Goal: Task Accomplishment & Management: Complete application form

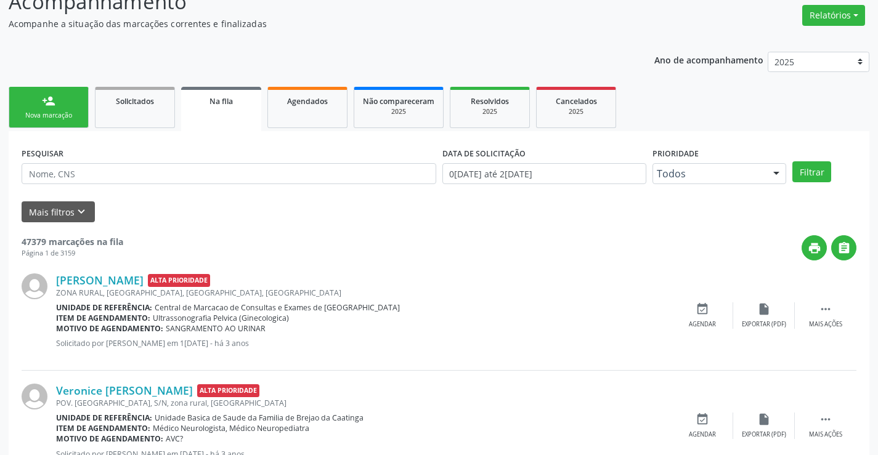
scroll to position [123, 0]
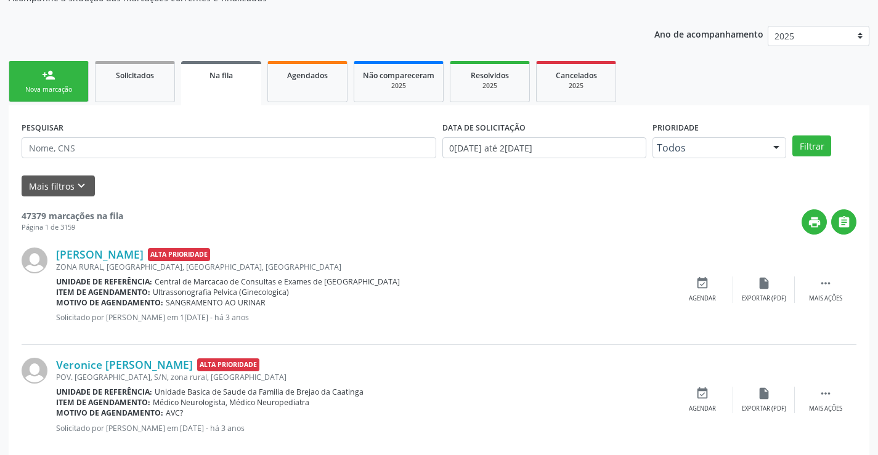
click at [59, 76] on link "person_add Nova marcação" at bounding box center [49, 81] width 80 height 41
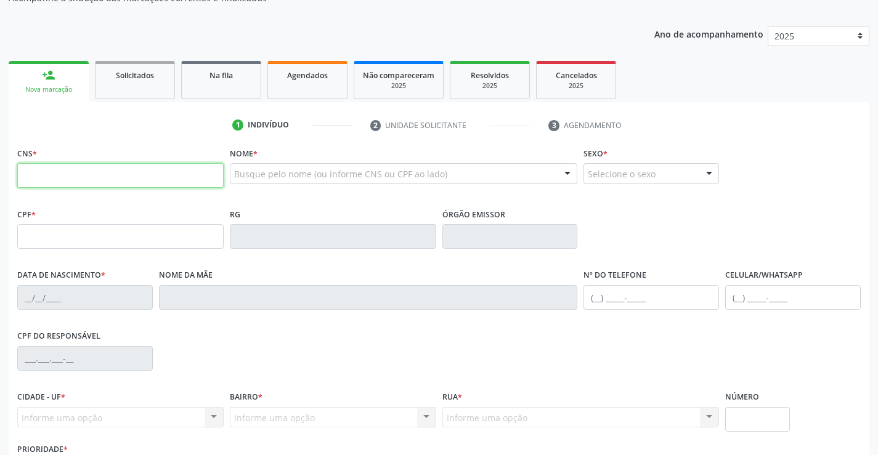
click at [84, 176] on input "text" at bounding box center [120, 175] width 206 height 25
click at [82, 182] on input "text" at bounding box center [120, 175] width 206 height 25
type input "704 3065 6644 5891"
type input "06/06/2015"
type input "(74) 99129-0047"
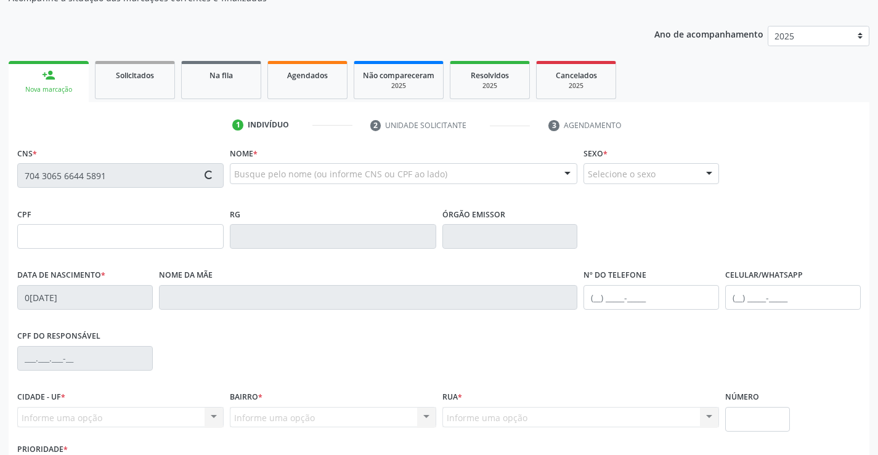
type input "S/N"
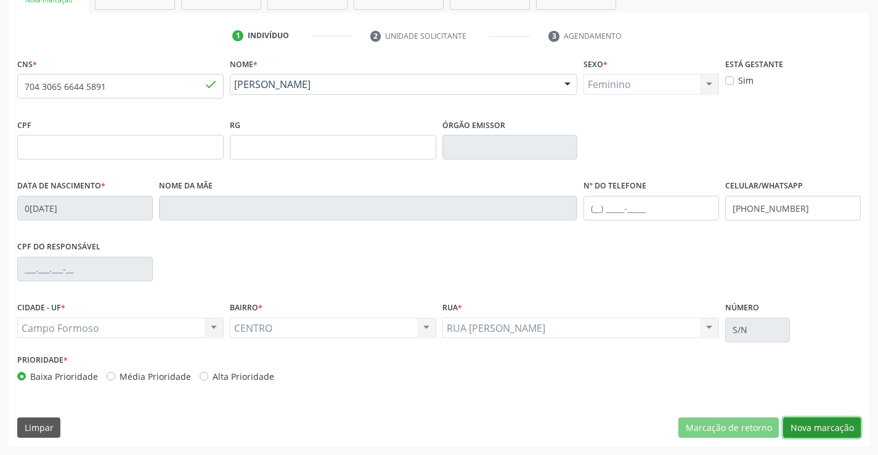
click at [825, 422] on button "Nova marcação" at bounding box center [822, 428] width 78 height 21
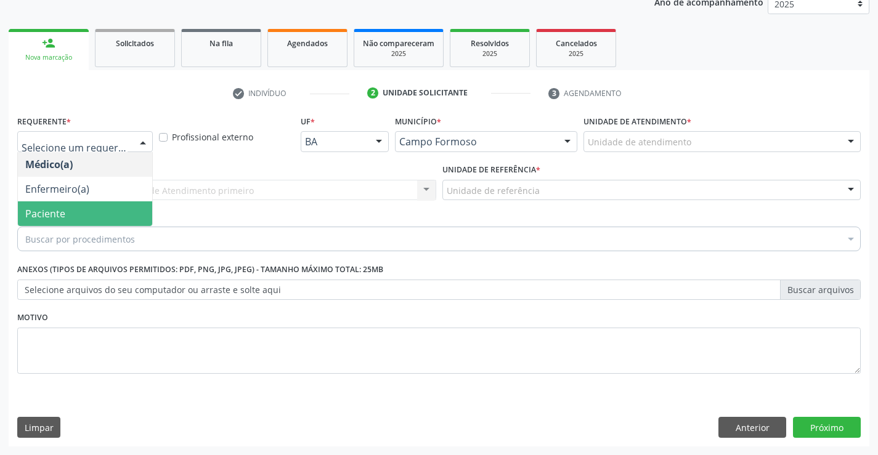
click at [53, 216] on span "Paciente" at bounding box center [45, 214] width 40 height 14
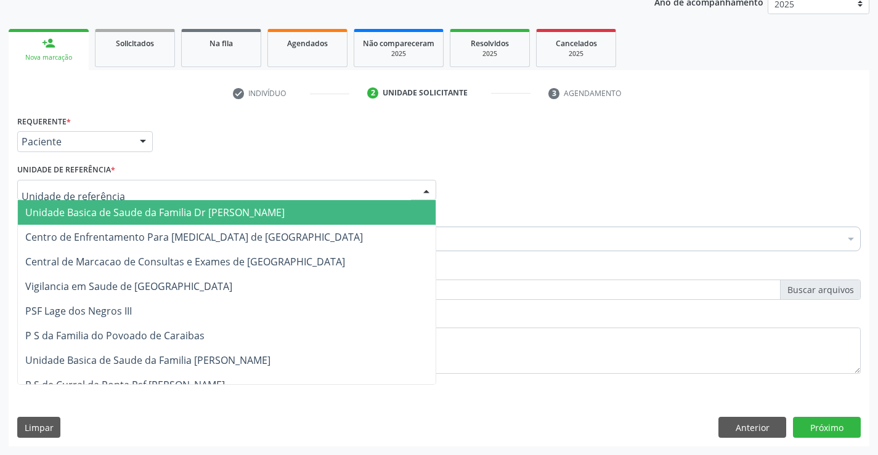
click at [129, 214] on span "Unidade Basica de Saude da Familia Dr [PERSON_NAME]" at bounding box center [154, 213] width 259 height 14
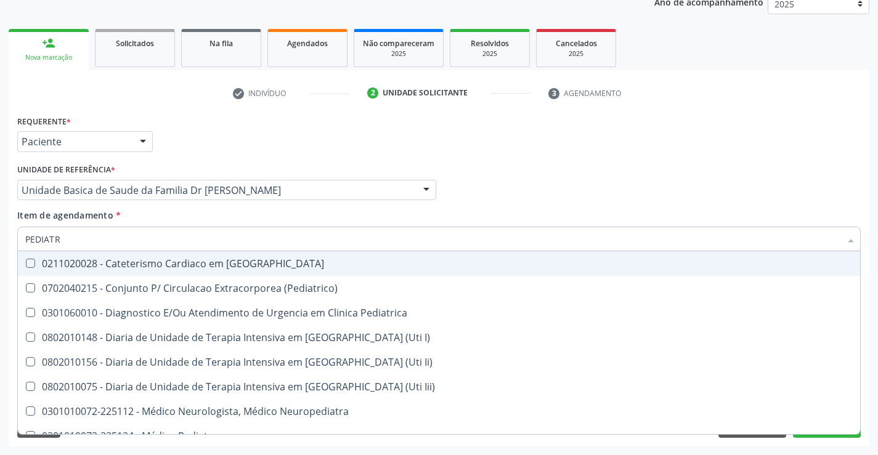
type input "PEDIATRA"
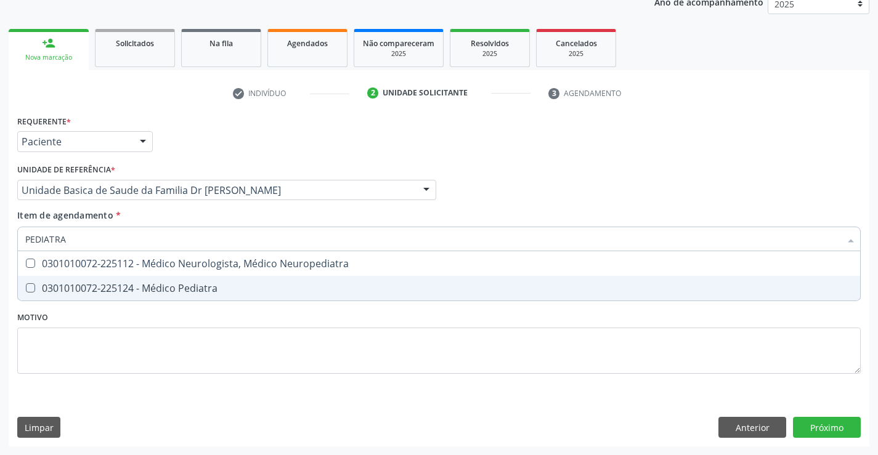
click at [181, 283] on div "0301010072-225124 - Médico Pediatra" at bounding box center [438, 288] width 827 height 10
checkbox Pediatra "true"
click at [829, 423] on div "Requerente * Paciente Médico(a) Enfermeiro(a) Paciente Nenhum resultado encontr…" at bounding box center [439, 279] width 861 height 335
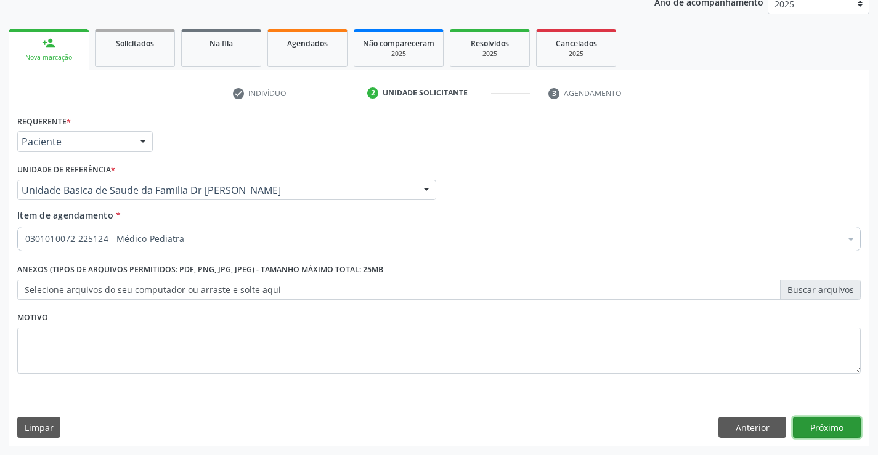
click at [824, 421] on button "Próximo" at bounding box center [827, 427] width 68 height 21
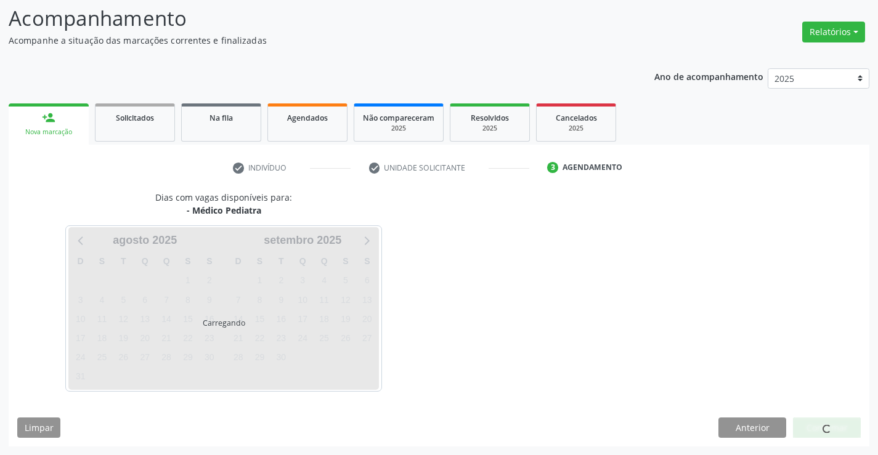
scroll to position [81, 0]
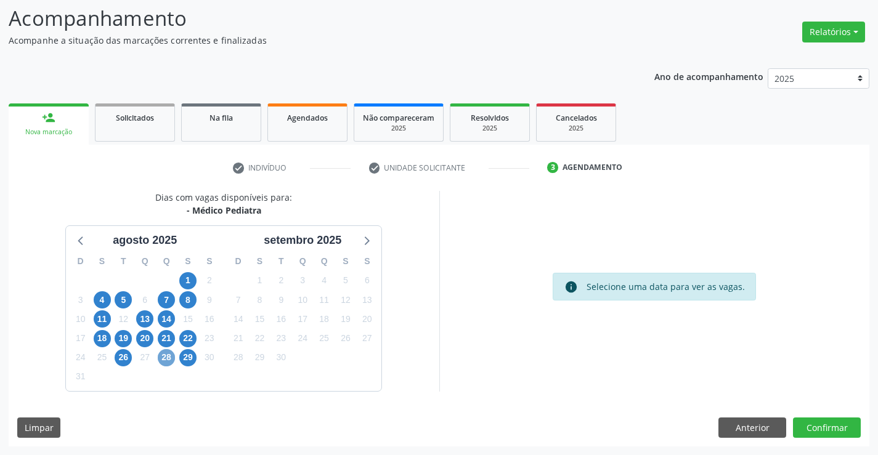
click at [165, 356] on span "28" at bounding box center [166, 357] width 17 height 17
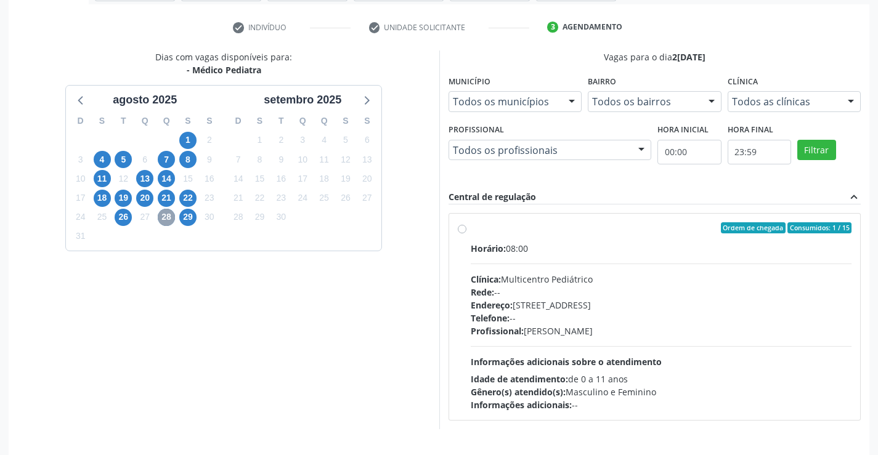
scroll to position [259, 0]
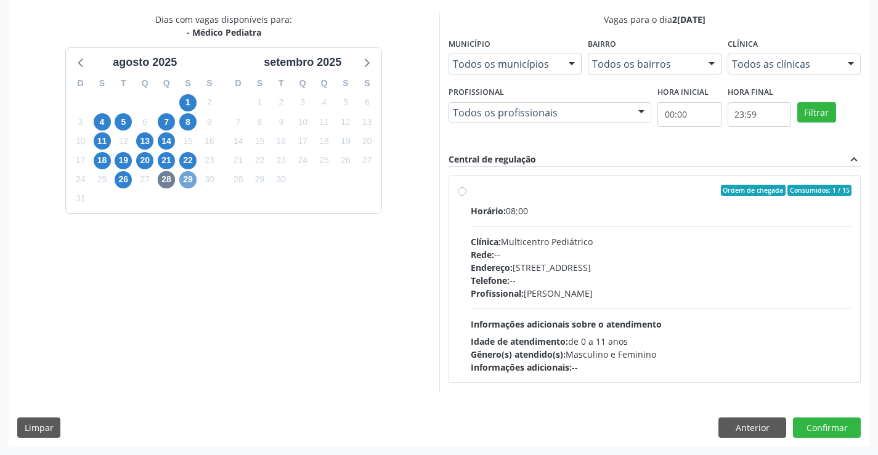
click at [187, 178] on span "29" at bounding box center [187, 179] width 17 height 17
click at [644, 205] on div "Horário: 07:00" at bounding box center [661, 211] width 381 height 13
click at [466, 196] on input "Ordem de chegada Consumidos: 9 / 15 Horário: 07:00 Clínica: Multicentro Pediátr…" at bounding box center [462, 190] width 9 height 11
radio input "true"
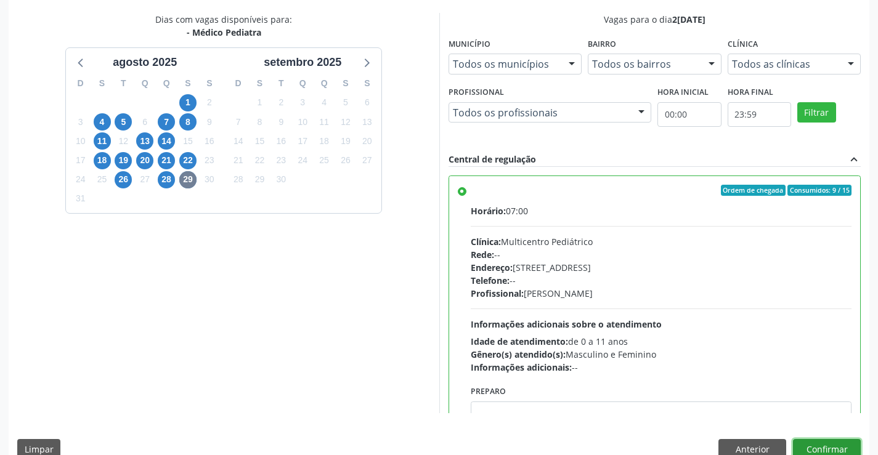
click at [816, 444] on button "Confirmar" at bounding box center [827, 449] width 68 height 21
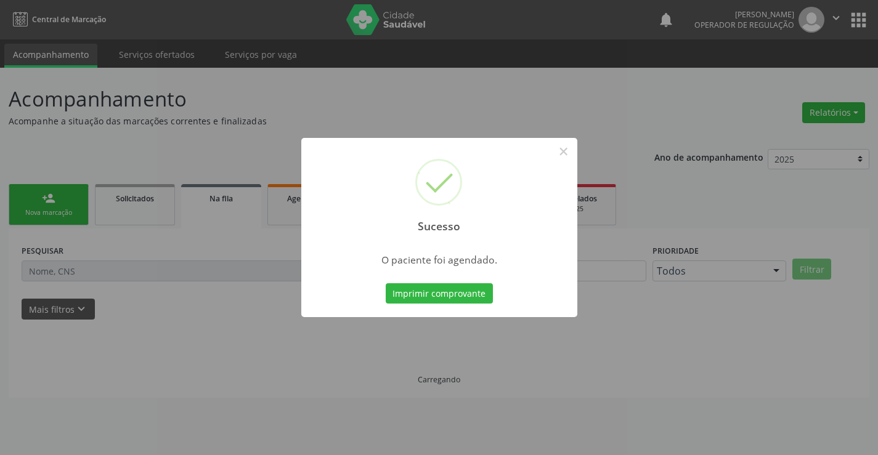
scroll to position [0, 0]
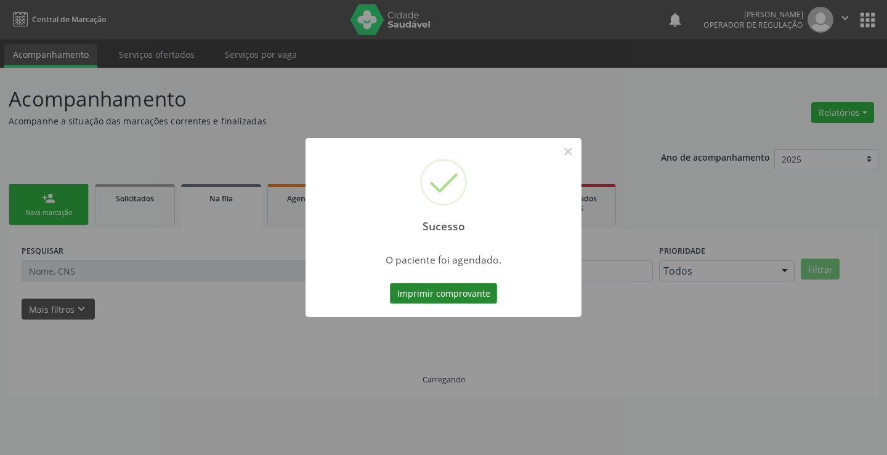
click at [447, 292] on button "Imprimir comprovante" at bounding box center [443, 293] width 107 height 21
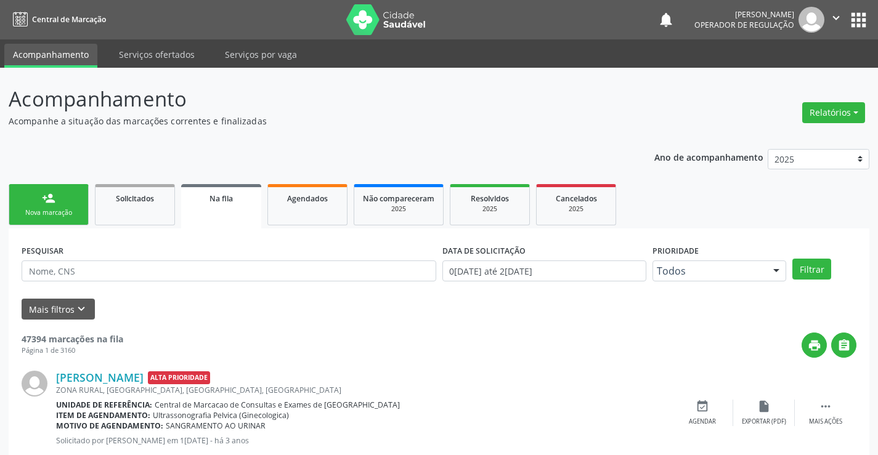
click at [43, 205] on div "person_add" at bounding box center [49, 199] width 14 height 14
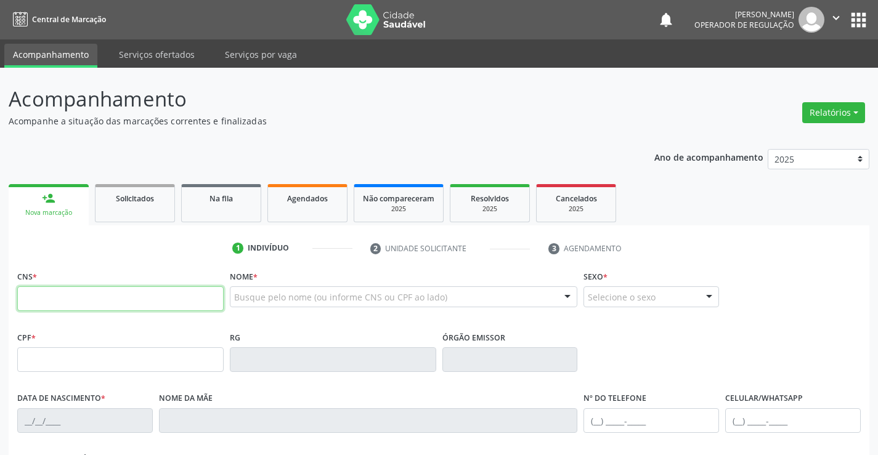
click at [85, 304] on input "text" at bounding box center [120, 298] width 206 height 25
click at [110, 302] on input "text" at bounding box center [120, 298] width 206 height 25
type input "705 0004 8352 3955"
type input "2007918773"
type input "31/03/1985"
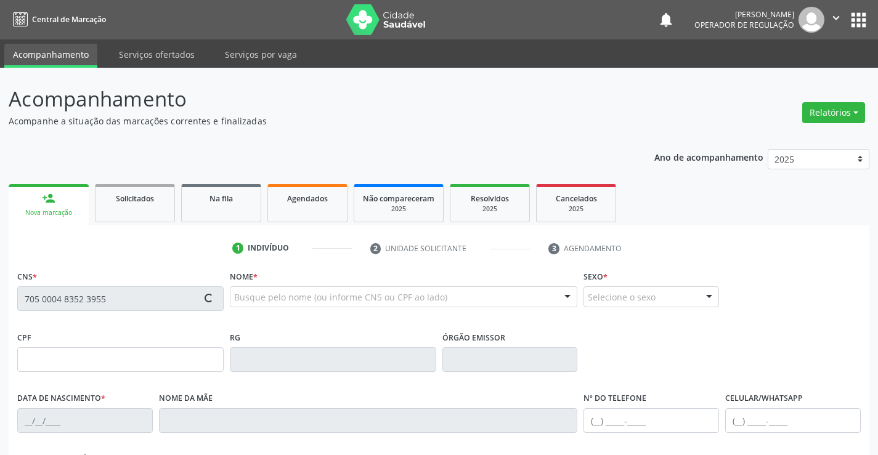
type input "(74) 9949-5796"
type input "(74) 99949-5796"
type input "859.540.495-05"
type input "sn"
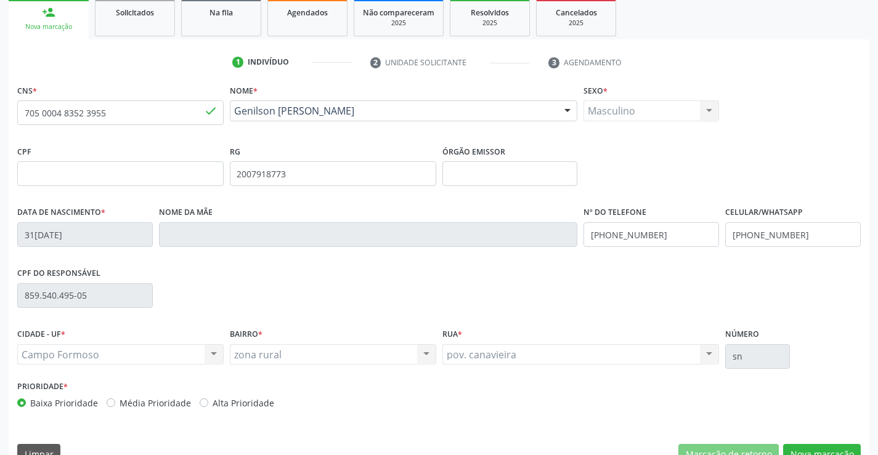
scroll to position [213, 0]
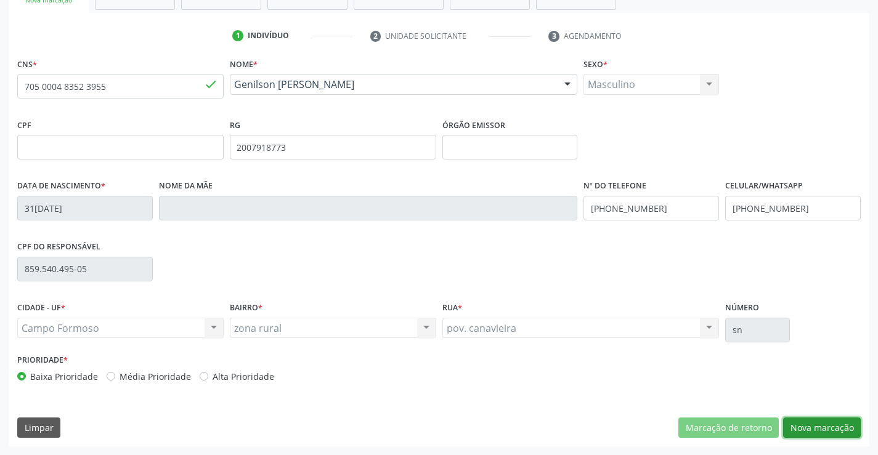
click at [819, 425] on button "Nova marcação" at bounding box center [822, 428] width 78 height 21
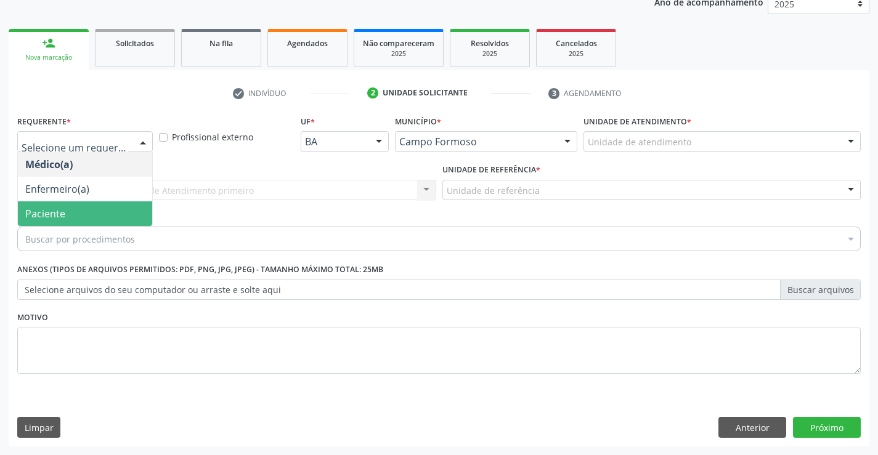
click at [68, 210] on span "Paciente" at bounding box center [85, 213] width 134 height 25
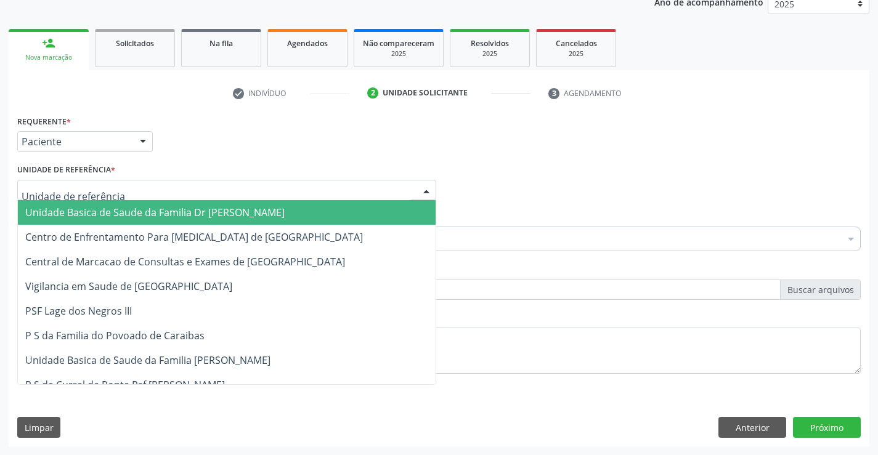
click at [97, 207] on span "Unidade Basica de Saude da Familia Dr [PERSON_NAME]" at bounding box center [154, 213] width 259 height 14
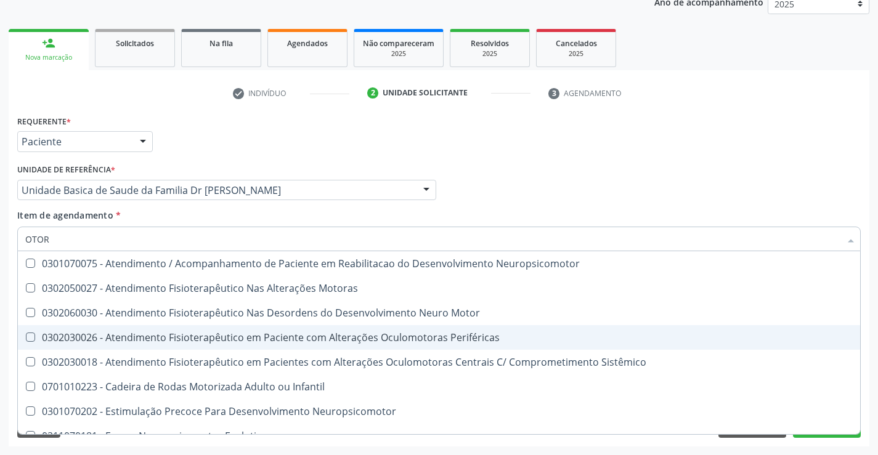
type input "OTORR"
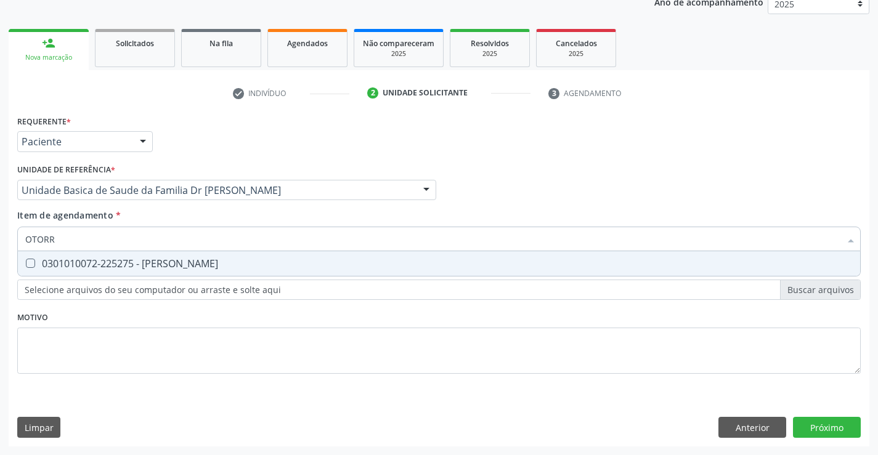
click at [329, 259] on div "0301010072-225275 - Médico Otorrinolaringologista" at bounding box center [438, 264] width 827 height 10
checkbox Otorrinolaringologista "true"
click at [821, 424] on div "Requerente * Paciente Médico(a) Enfermeiro(a) Paciente Nenhum resultado encontr…" at bounding box center [439, 279] width 861 height 335
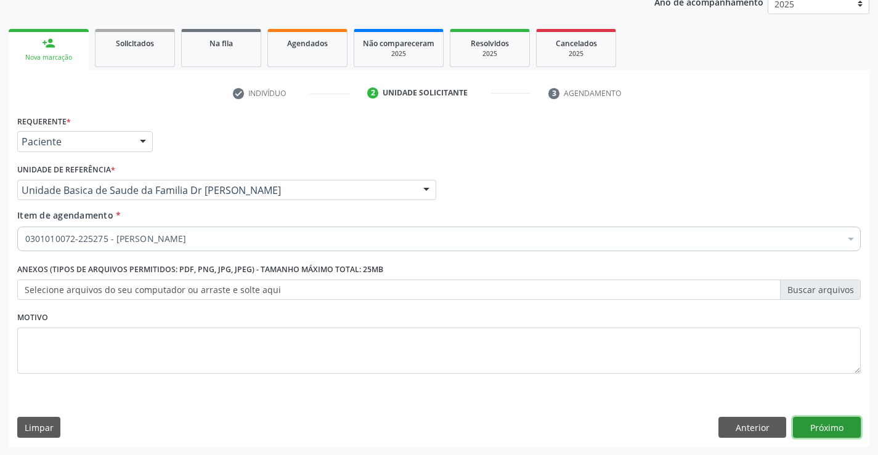
click at [821, 424] on button "Próximo" at bounding box center [827, 427] width 68 height 21
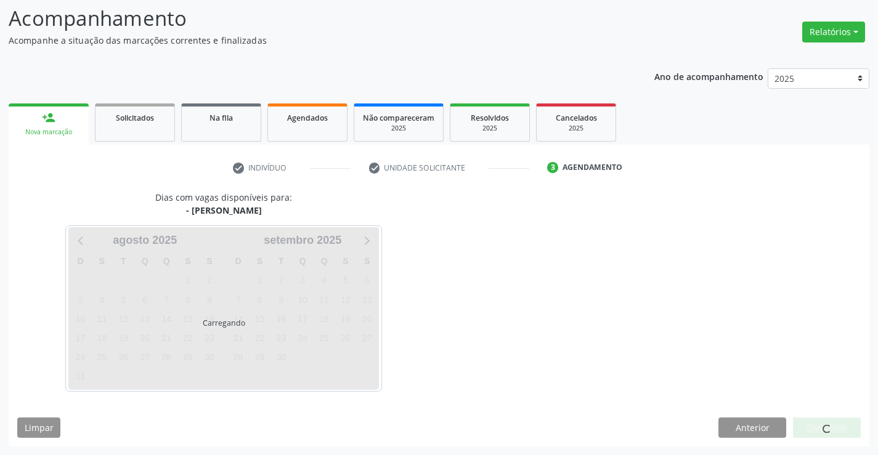
scroll to position [117, 0]
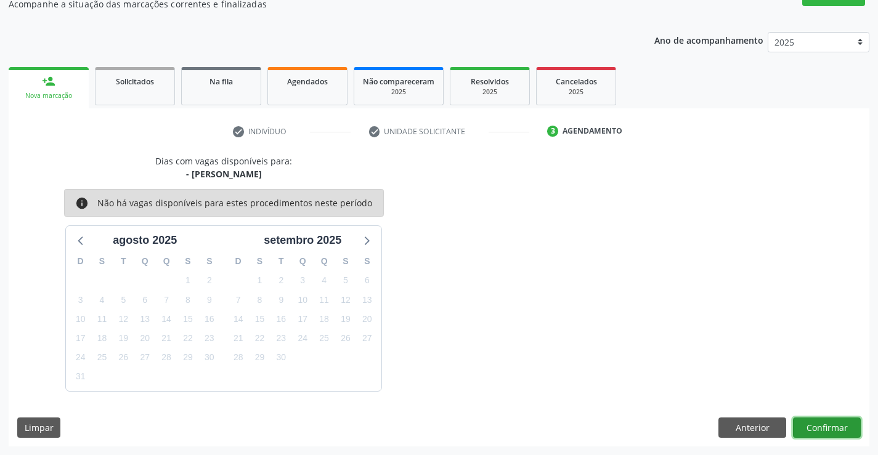
click at [829, 424] on button "Confirmar" at bounding box center [827, 428] width 68 height 21
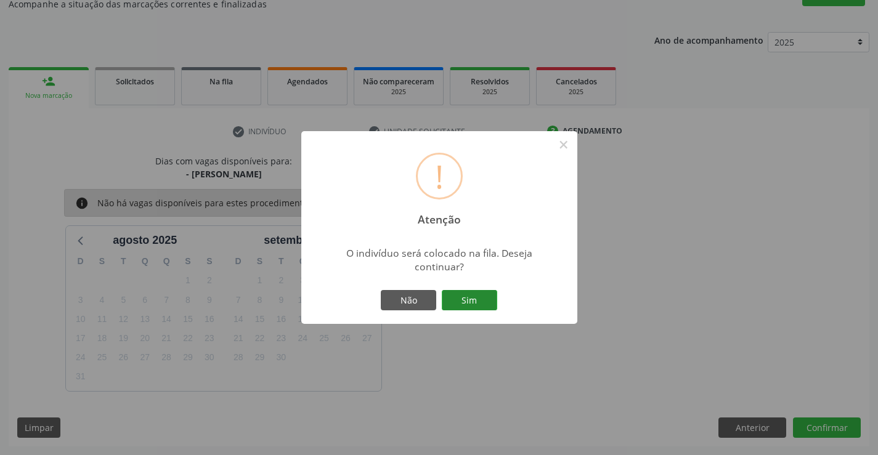
click at [473, 297] on button "Sim" at bounding box center [469, 300] width 55 height 21
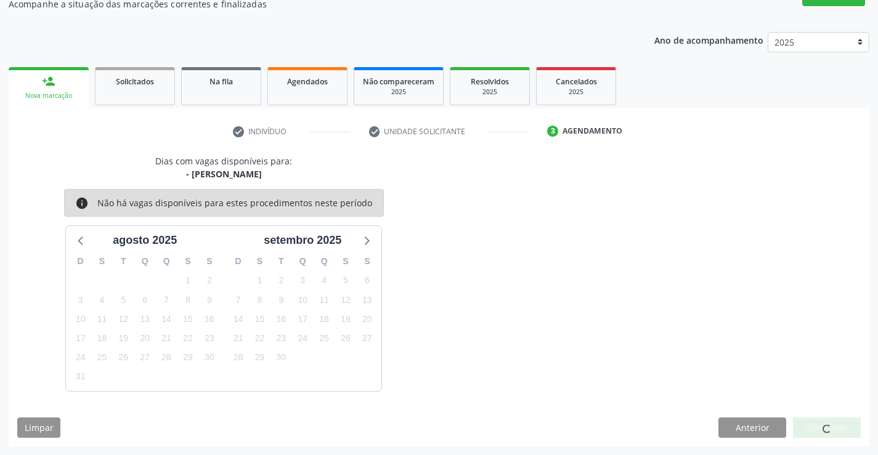
scroll to position [0, 0]
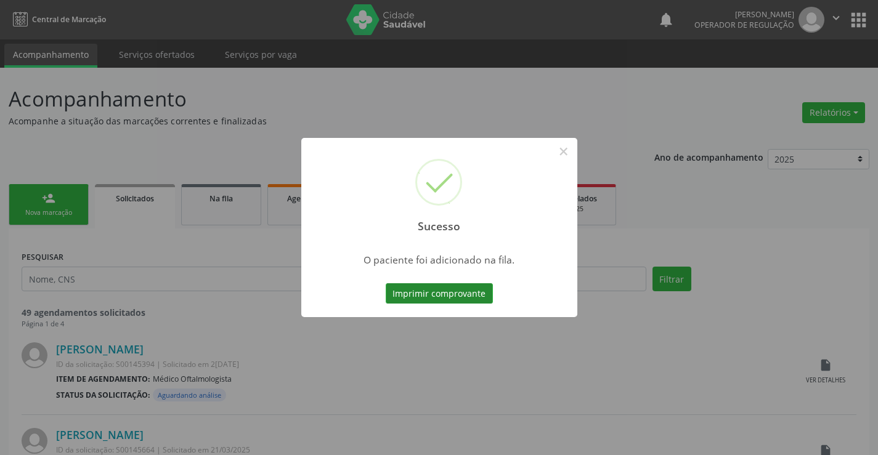
click at [437, 290] on button "Imprimir comprovante" at bounding box center [439, 293] width 107 height 21
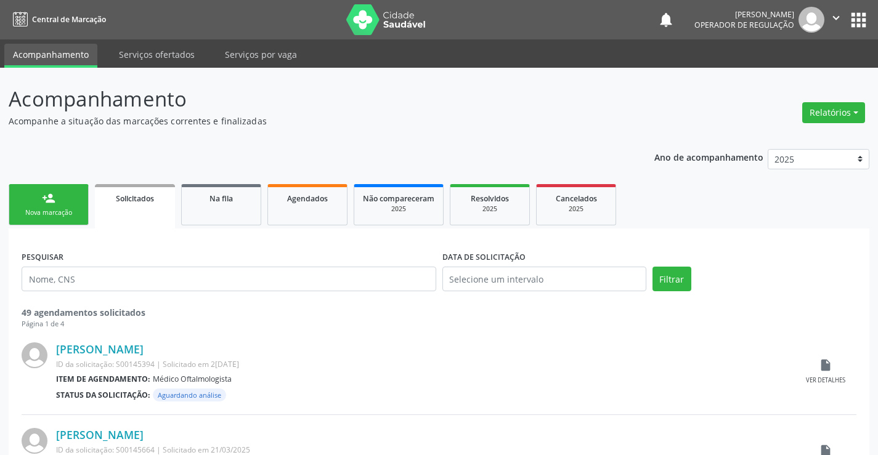
click at [51, 212] on div "Nova marcação" at bounding box center [49, 212] width 62 height 9
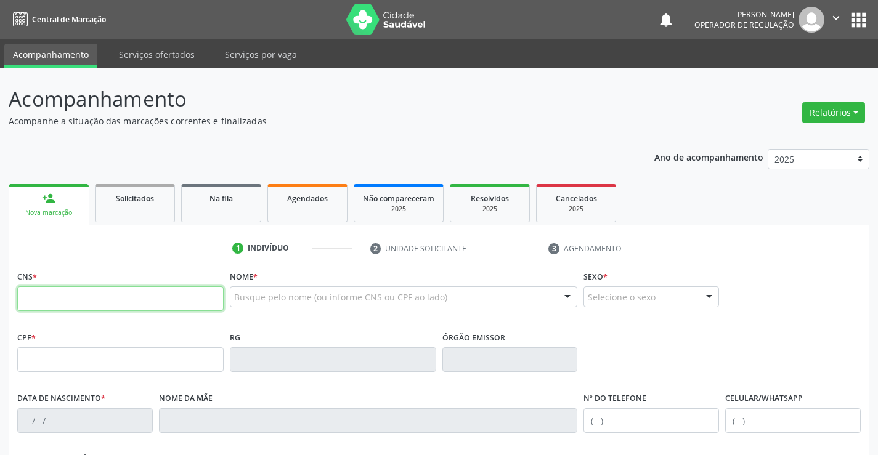
click at [136, 305] on input "text" at bounding box center [120, 298] width 206 height 25
click at [100, 304] on input "text" at bounding box center [120, 298] width 206 height 25
type input "706 3027 6675 6176"
type input "1311017496"
type input "11/09/1983"
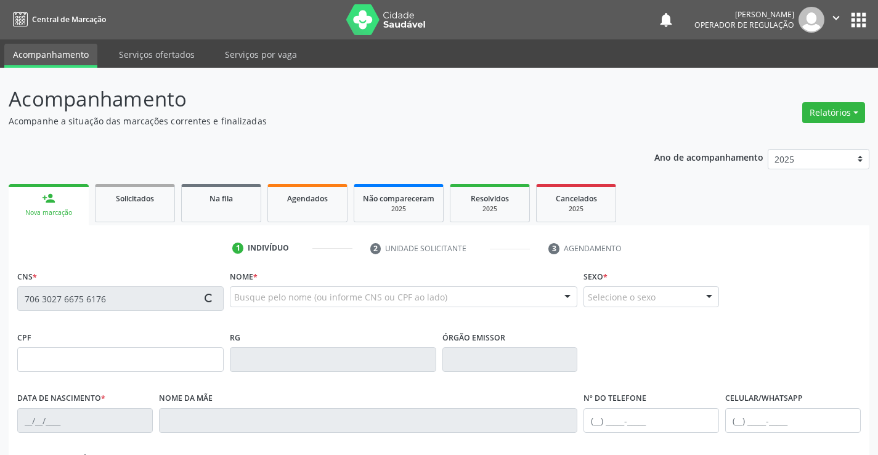
type input "(74) 98856-6237"
type input "020.046.035-85"
type input "sn"
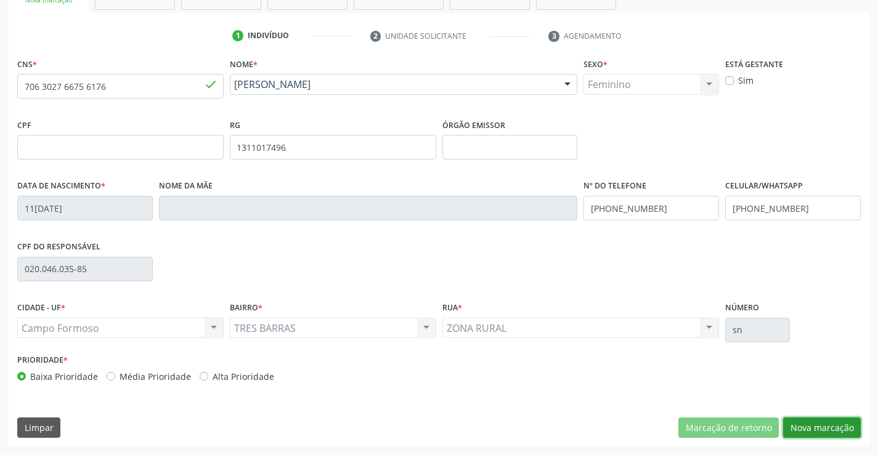
click at [814, 424] on button "Nova marcação" at bounding box center [822, 428] width 78 height 21
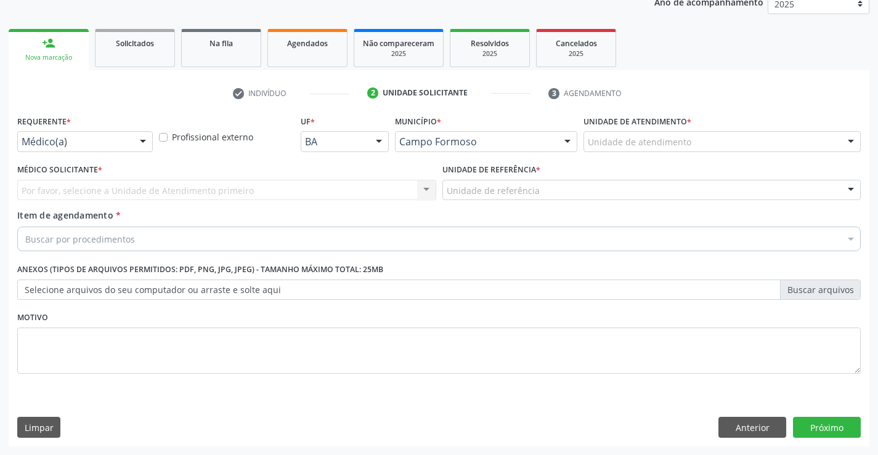
scroll to position [155, 0]
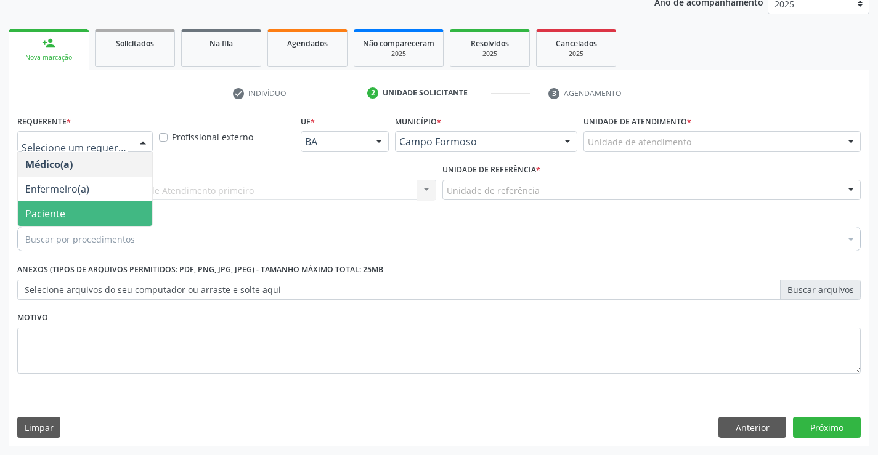
click at [83, 217] on span "Paciente" at bounding box center [85, 213] width 134 height 25
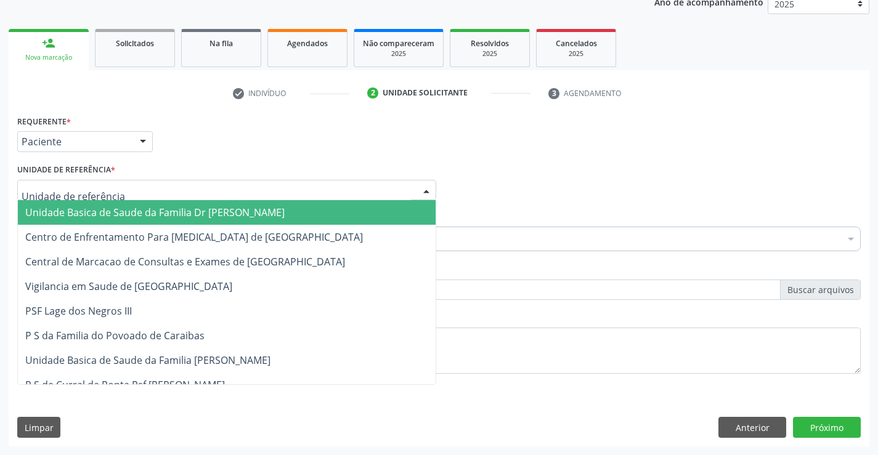
click at [132, 212] on span "Unidade Basica de Saude da Familia Dr [PERSON_NAME]" at bounding box center [154, 213] width 259 height 14
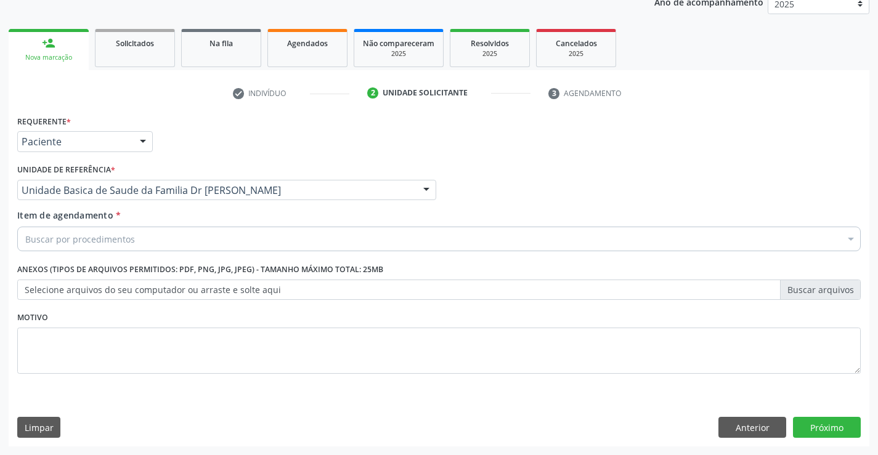
click at [149, 241] on div "Buscar por procedimentos" at bounding box center [438, 239] width 843 height 25
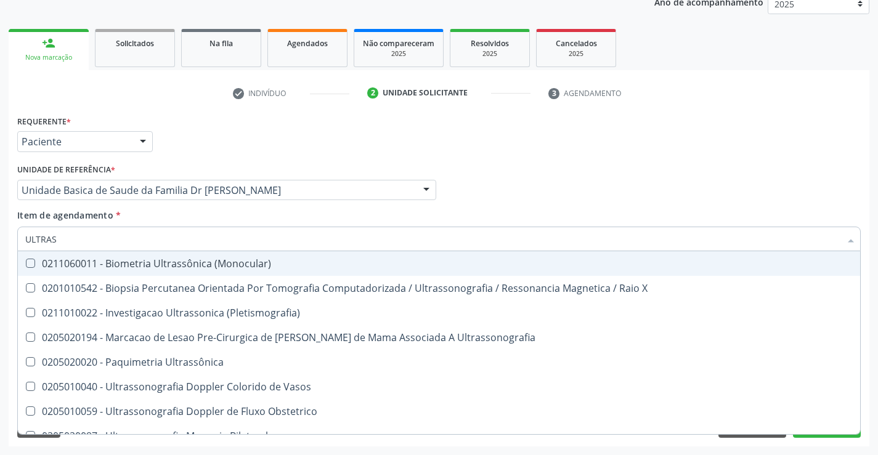
type input "ULTRASS"
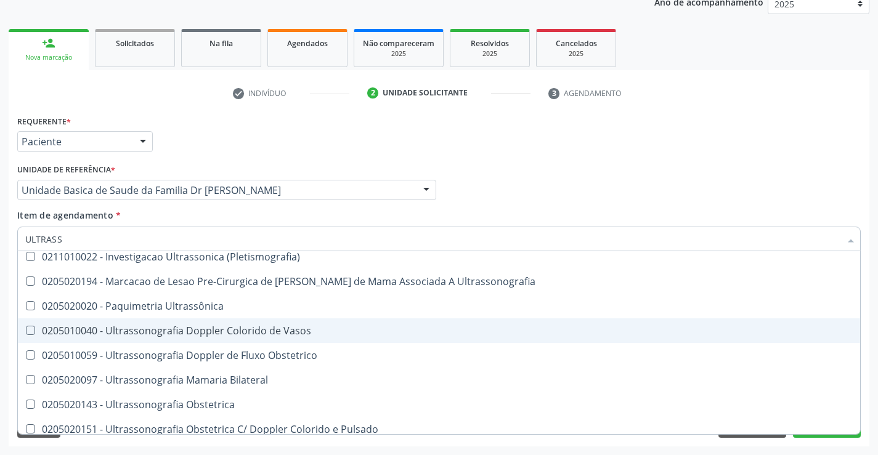
scroll to position [185, 0]
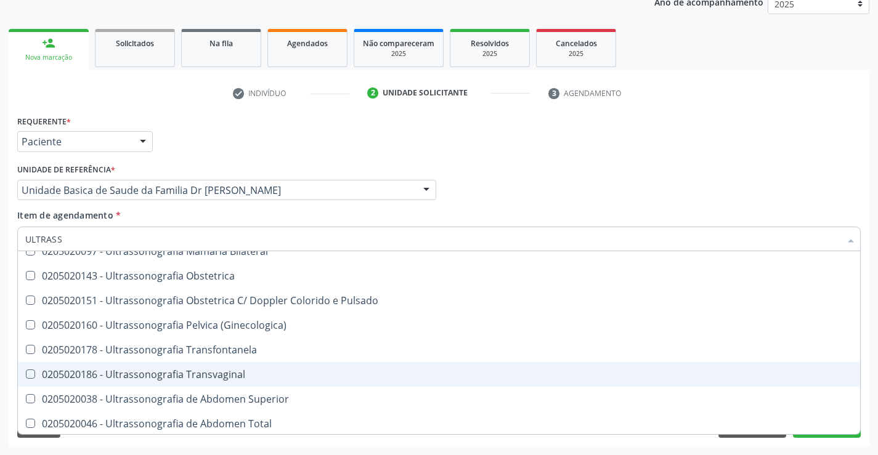
click at [273, 371] on div "0205020186 - Ultrassonografia Transvaginal" at bounding box center [438, 375] width 827 height 10
checkbox Transvaginal "true"
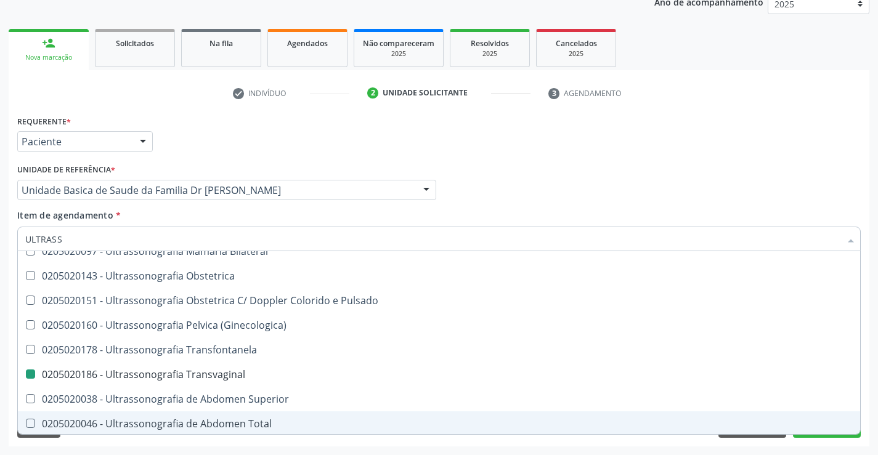
click at [869, 416] on div "Requerente * Paciente Médico(a) Enfermeiro(a) Paciente Nenhum resultado encontr…" at bounding box center [439, 279] width 861 height 335
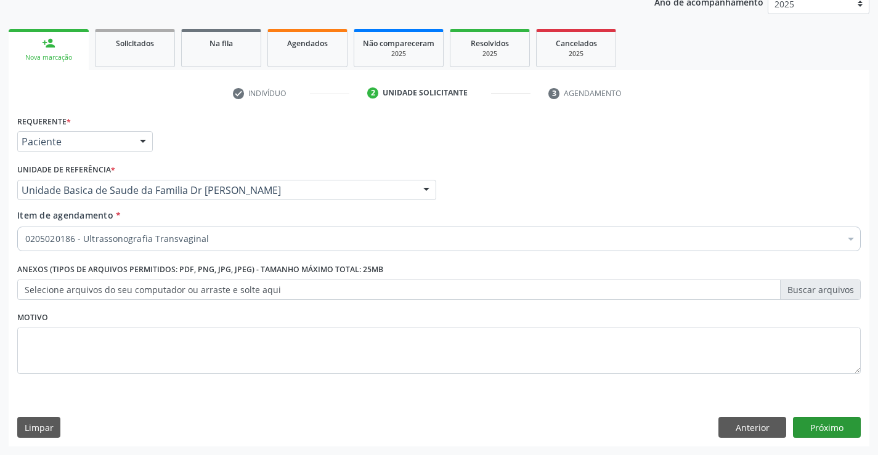
scroll to position [0, 0]
click at [824, 431] on button "Próximo" at bounding box center [827, 427] width 68 height 21
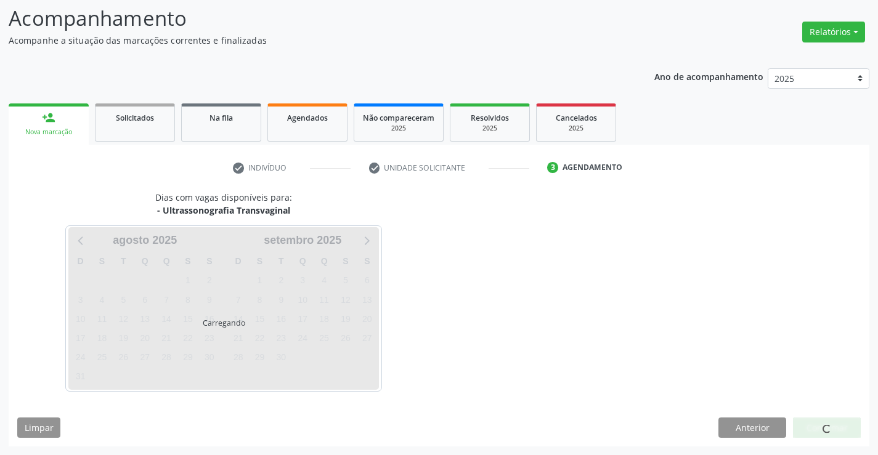
scroll to position [81, 0]
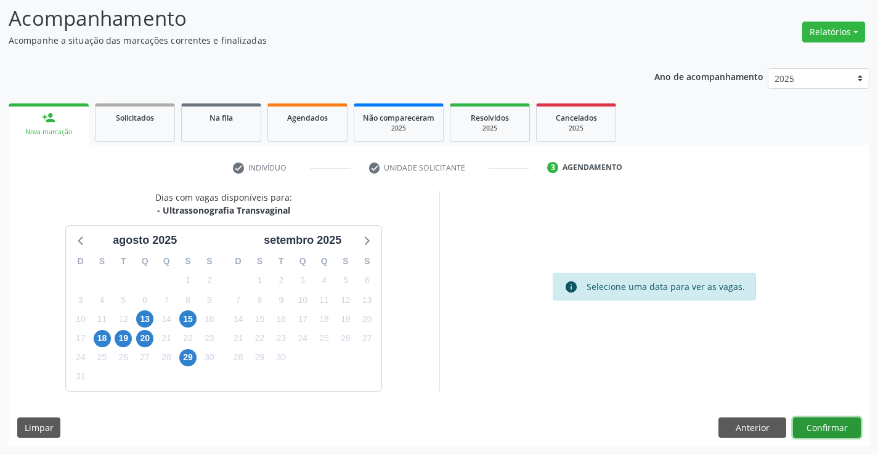
click at [823, 425] on button "Confirmar" at bounding box center [827, 428] width 68 height 21
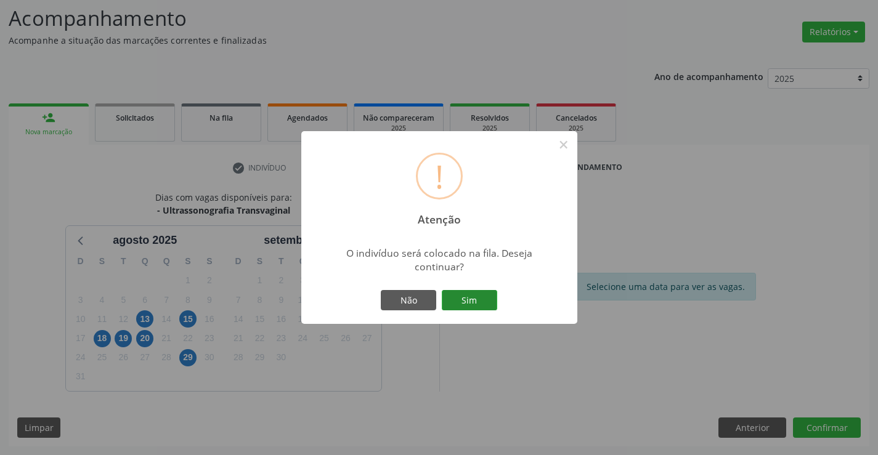
click at [468, 299] on button "Sim" at bounding box center [469, 300] width 55 height 21
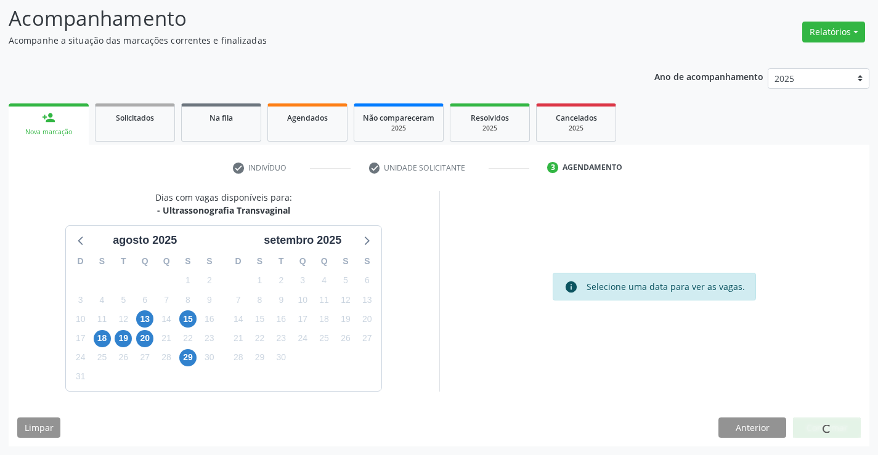
scroll to position [0, 0]
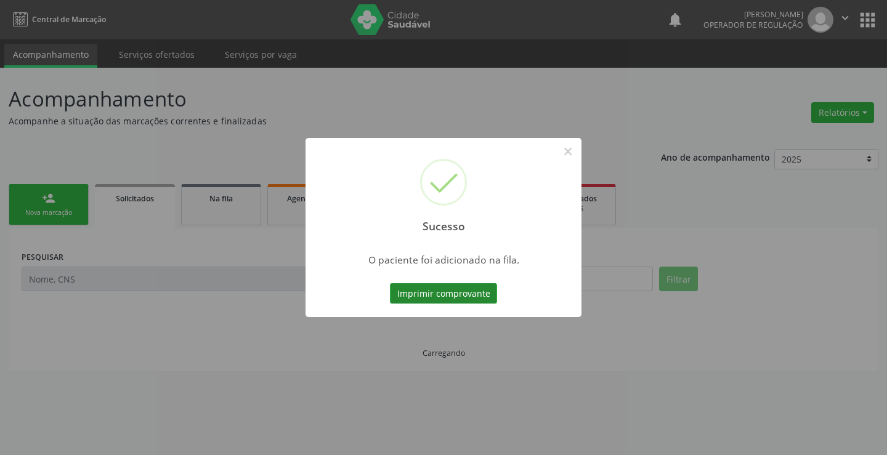
click at [450, 292] on button "Imprimir comprovante" at bounding box center [443, 293] width 107 height 21
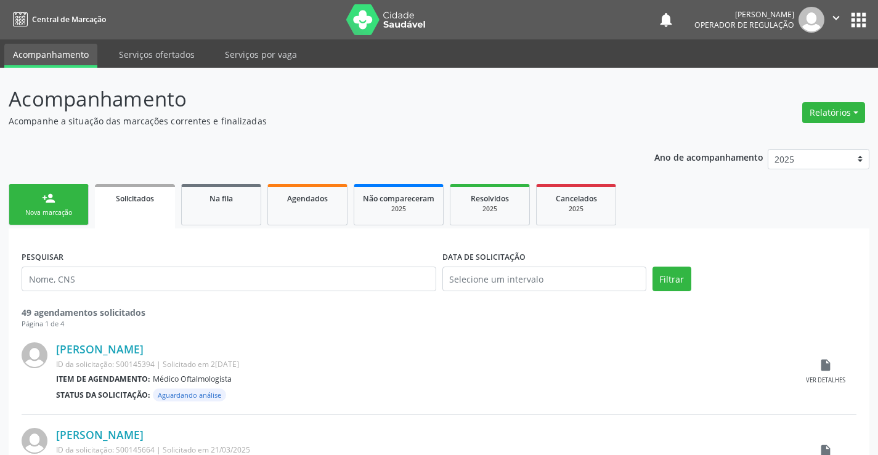
click at [50, 198] on div "person_add" at bounding box center [49, 199] width 14 height 14
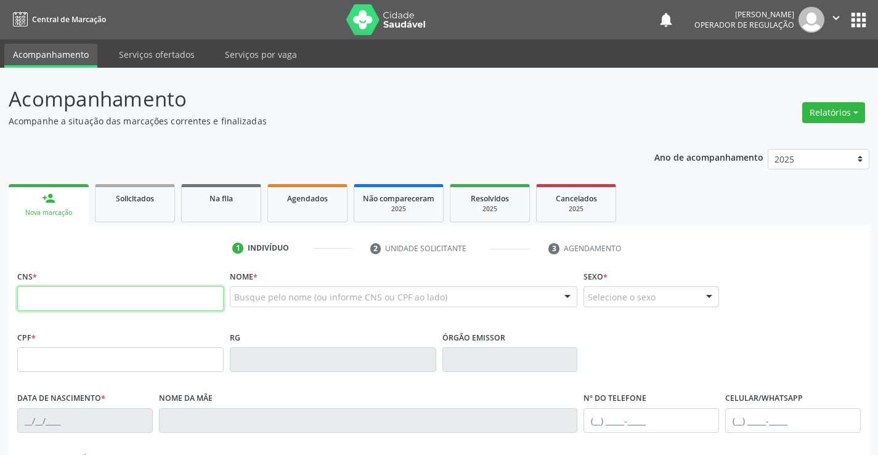
click at [122, 299] on input "text" at bounding box center [120, 298] width 206 height 25
type input "709 6046 9847 4674"
type input "1317304799"
type input "08/01/1954"
type input "(74) 99116-2495"
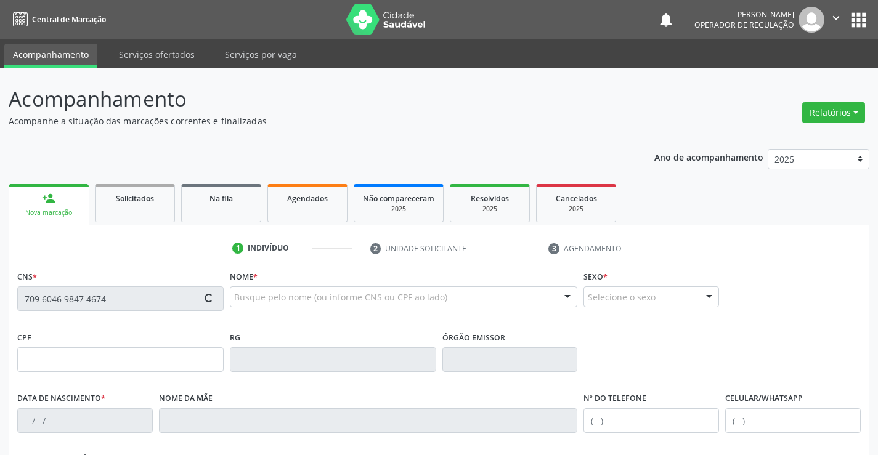
type input "(74) 99116-2495"
type input "S/N"
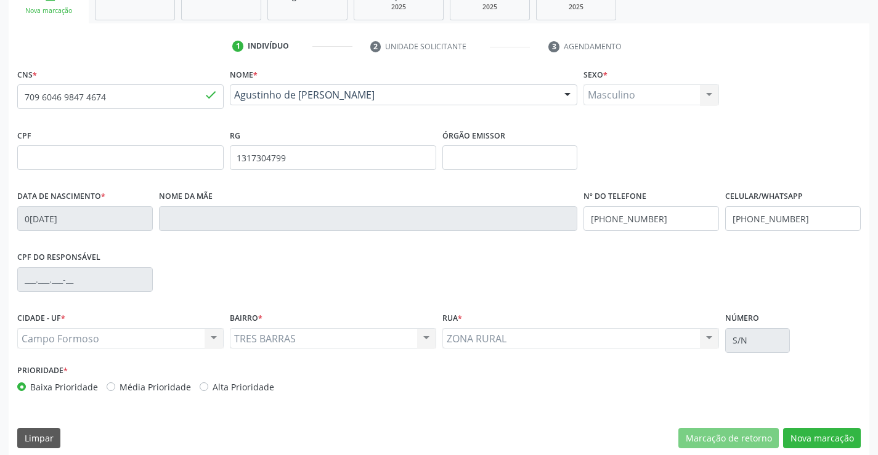
scroll to position [213, 0]
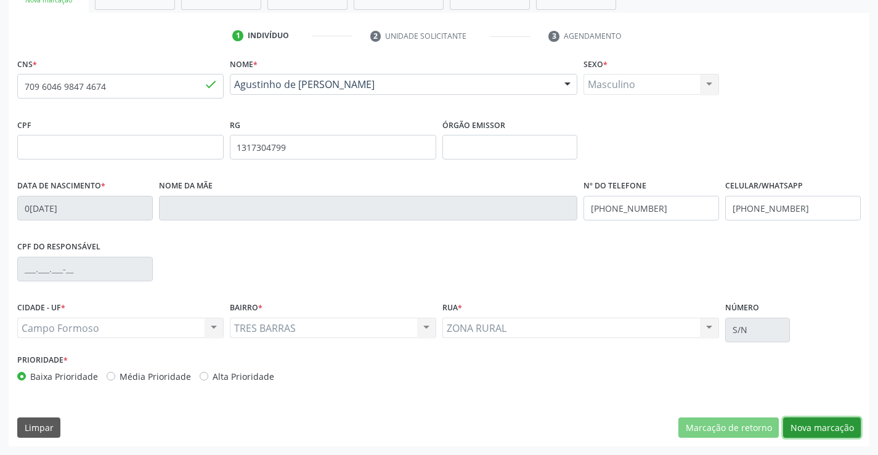
click at [826, 418] on button "Nova marcação" at bounding box center [822, 428] width 78 height 21
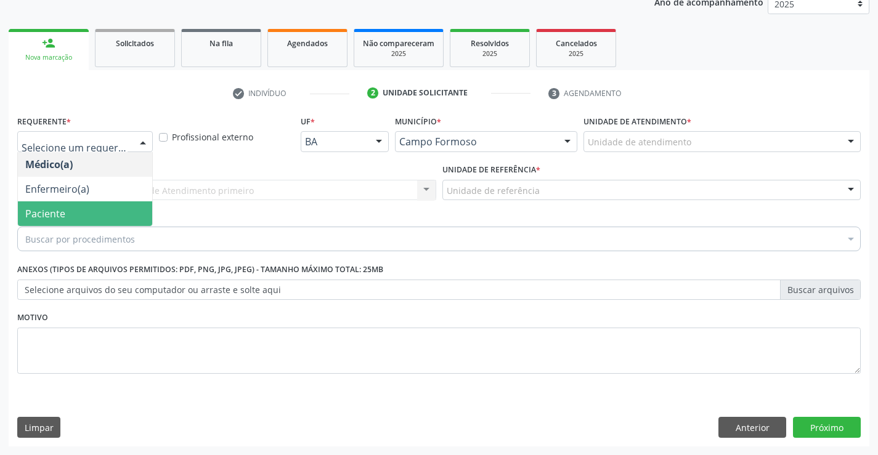
click at [52, 211] on span "Paciente" at bounding box center [45, 214] width 40 height 14
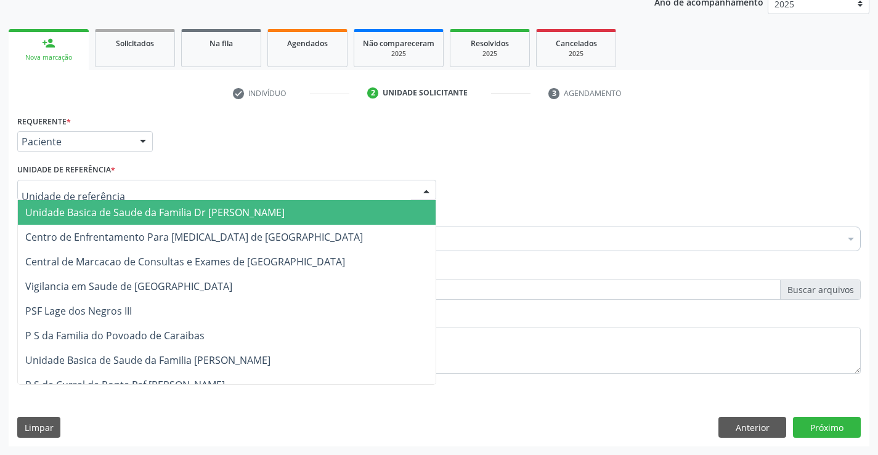
click at [94, 214] on span "Unidade Basica de Saude da Familia Dr [PERSON_NAME]" at bounding box center [154, 213] width 259 height 14
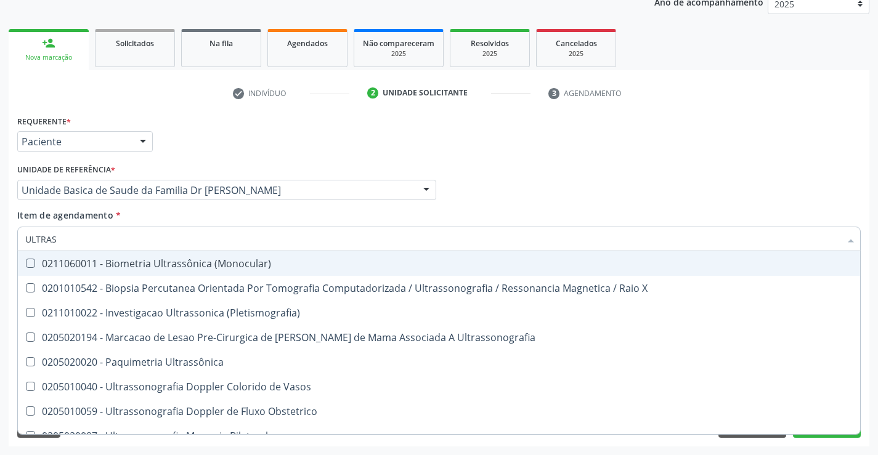
type input "ULTRASS"
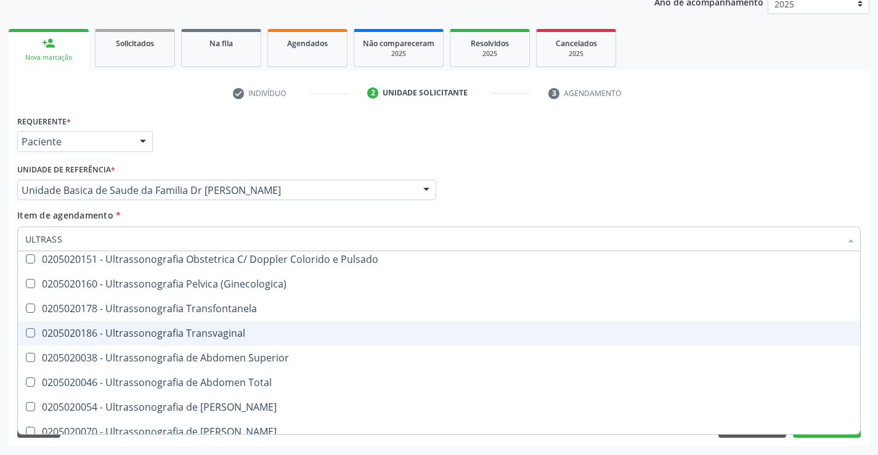
scroll to position [246, 0]
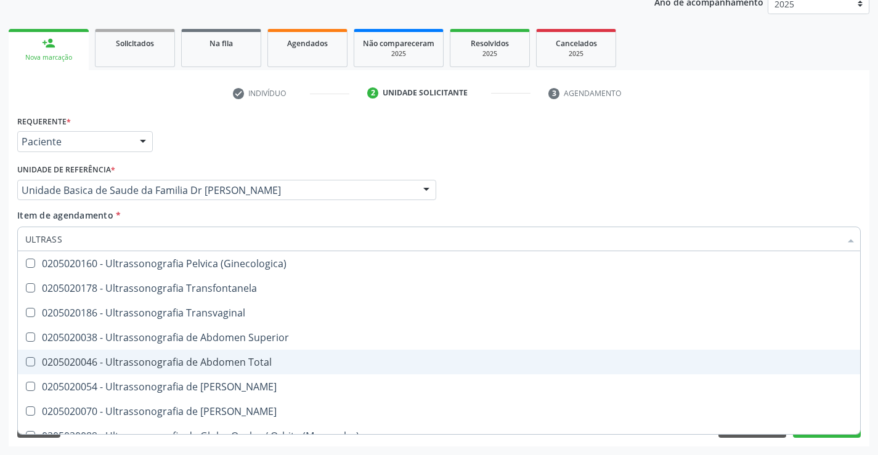
click at [270, 366] on div "0205020046 - Ultrassonografia de Abdomen Total" at bounding box center [438, 362] width 827 height 10
checkbox Total "true"
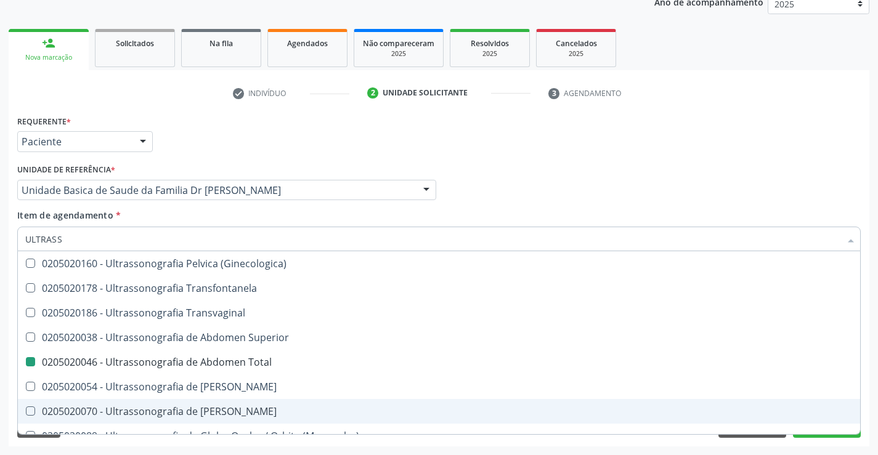
click at [869, 408] on div "Acompanhamento Acompanhe a situação das marcações correntes e finalizadas Relat…" at bounding box center [439, 184] width 878 height 543
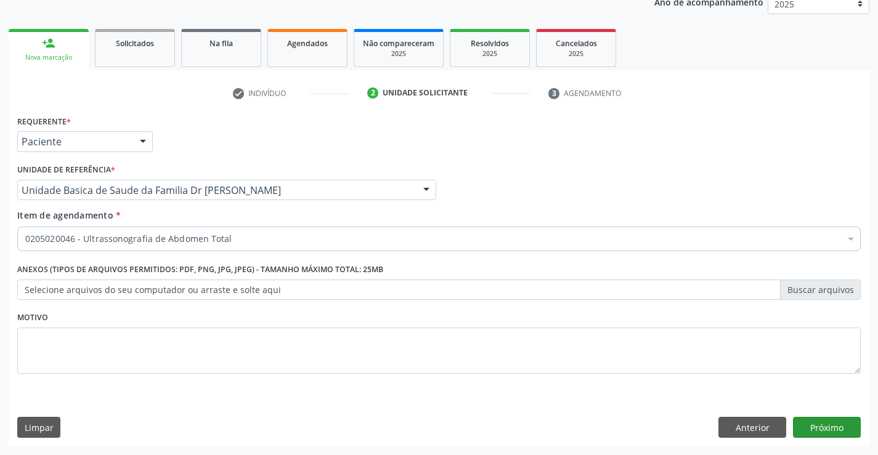
scroll to position [0, 0]
click at [830, 431] on button "Próximo" at bounding box center [827, 427] width 68 height 21
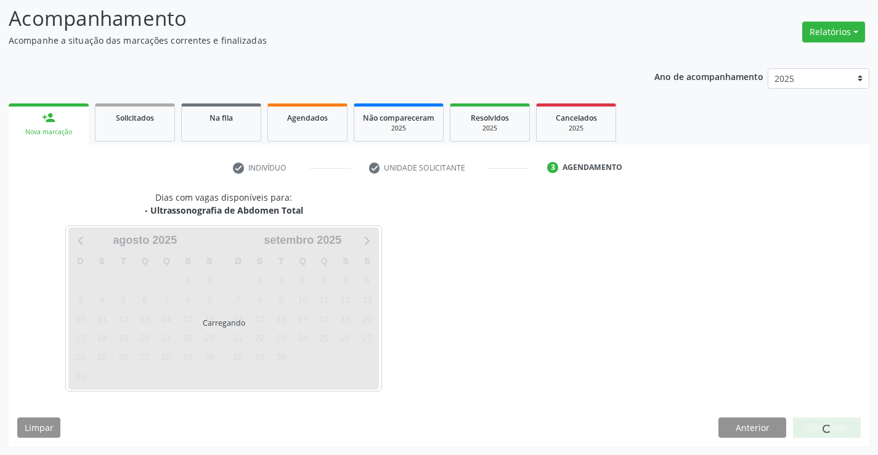
scroll to position [81, 0]
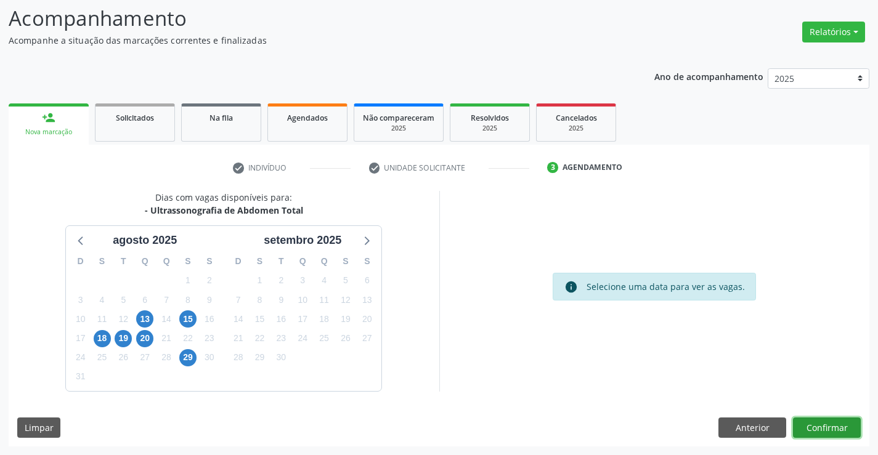
click at [829, 427] on button "Confirmar" at bounding box center [827, 428] width 68 height 21
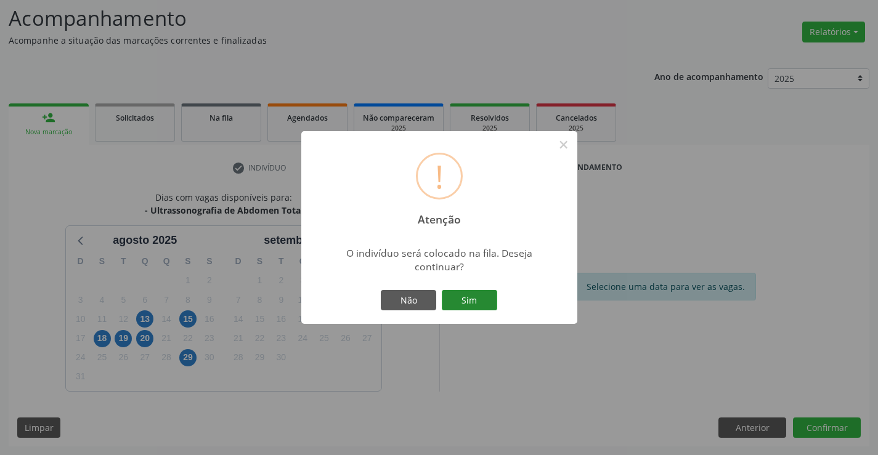
click at [463, 292] on button "Sim" at bounding box center [469, 300] width 55 height 21
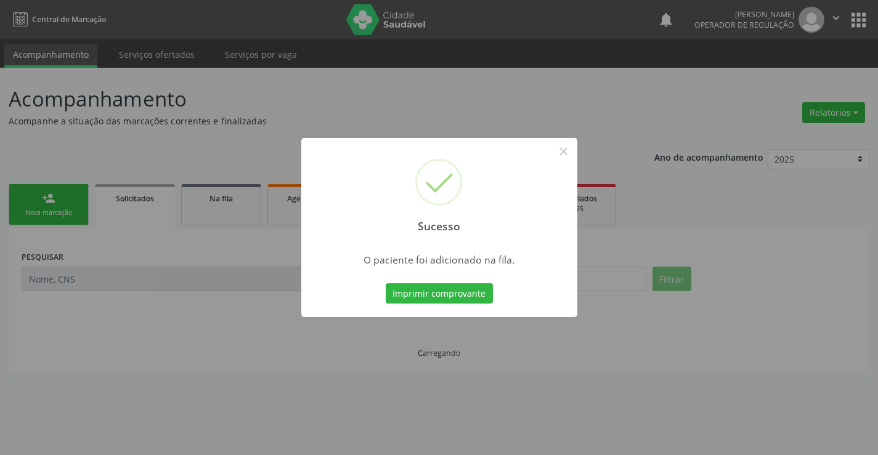
scroll to position [0, 0]
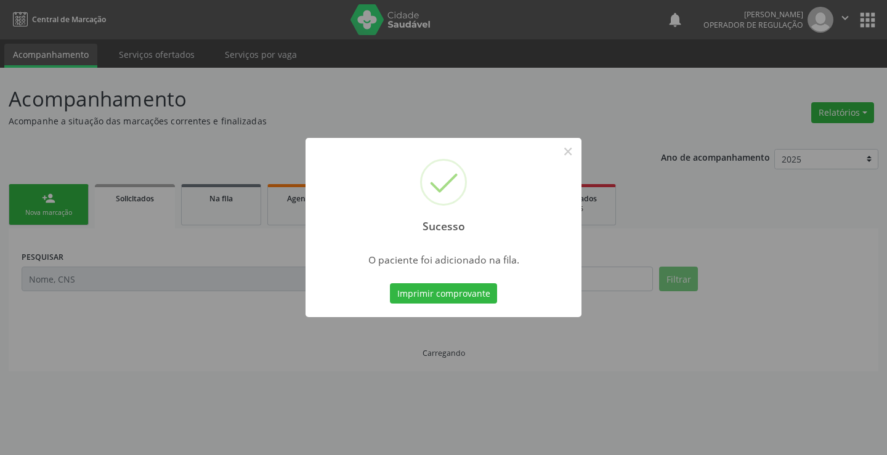
click at [463, 292] on button "Imprimir comprovante" at bounding box center [443, 293] width 107 height 21
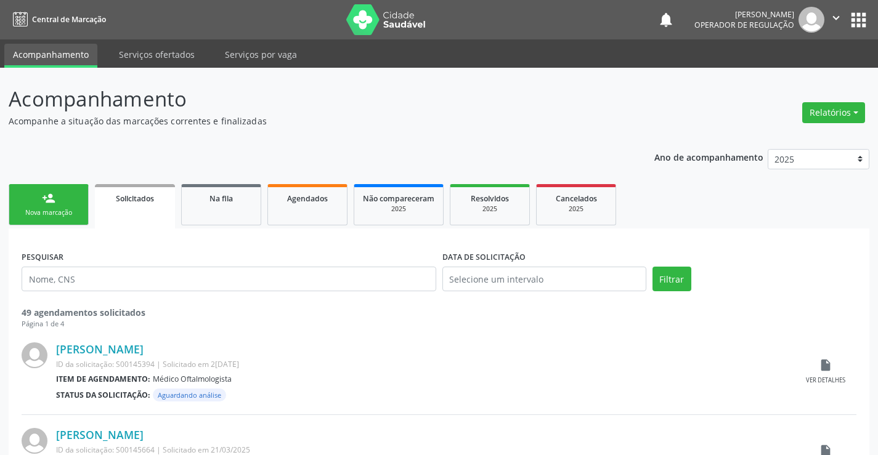
click at [46, 198] on div "person_add" at bounding box center [49, 199] width 14 height 14
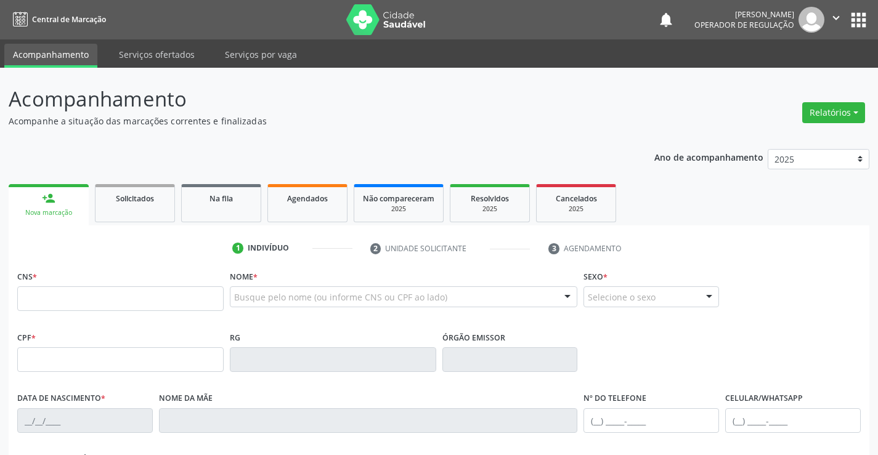
click at [742, 114] on header "Acompanhamento Acompanhe a situação das marcações correntes e finalizadas Relat…" at bounding box center [439, 106] width 861 height 44
click at [108, 298] on input "text" at bounding box center [120, 298] width 206 height 25
type input "700 7059 1599 9679"
type input "0462077241"
type input "06/12/1964"
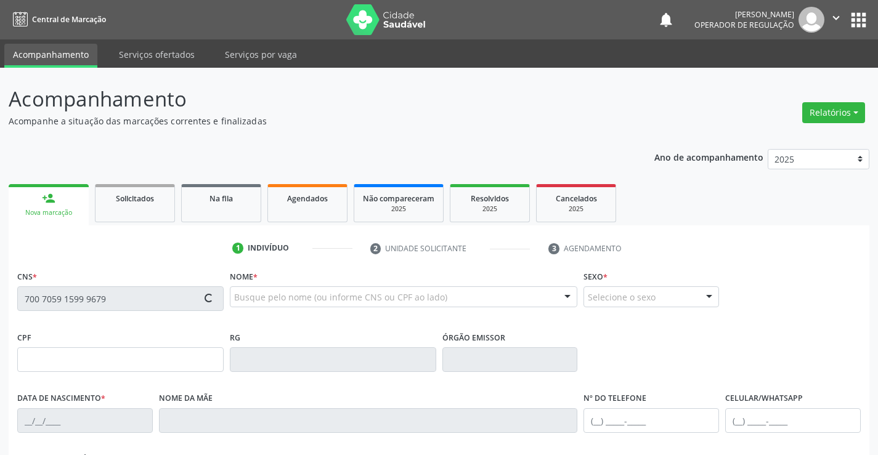
type input "(74) 9904-3937"
type input "432.656.005-30"
type input "S/N"
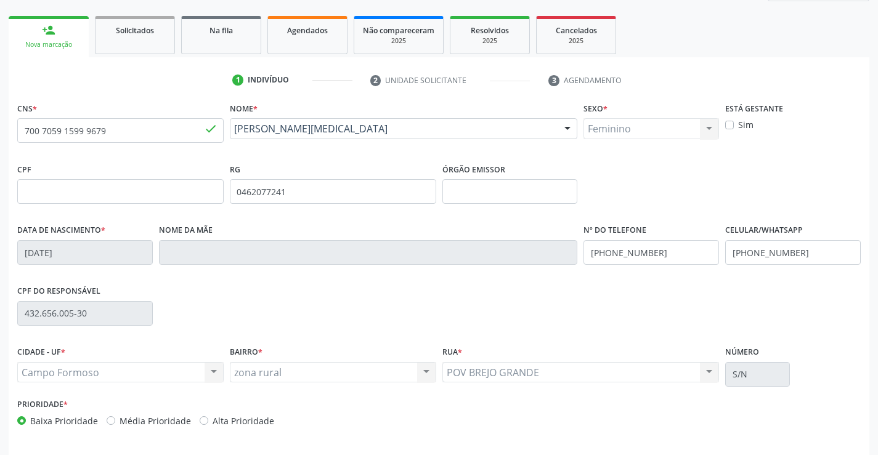
scroll to position [213, 0]
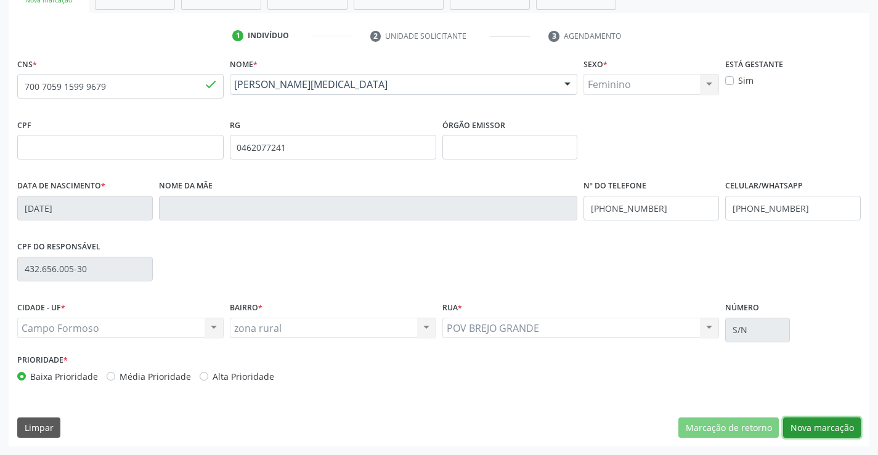
click at [817, 424] on button "Nova marcação" at bounding box center [822, 428] width 78 height 21
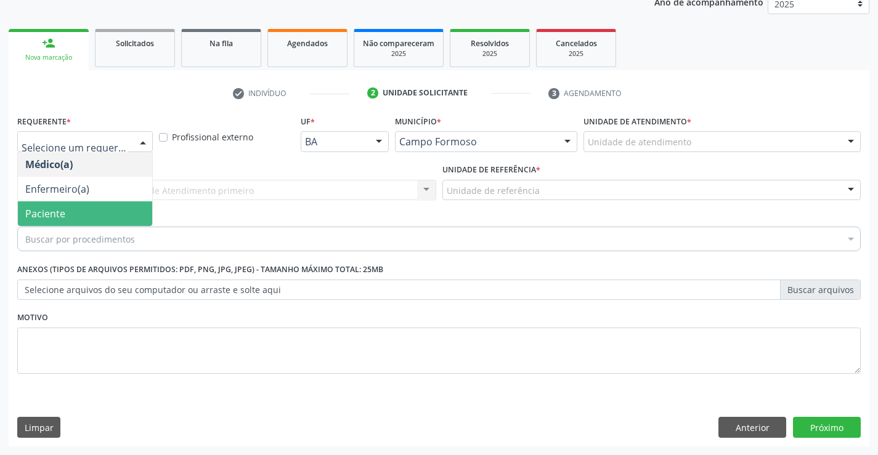
click at [62, 217] on span "Paciente" at bounding box center [45, 214] width 40 height 14
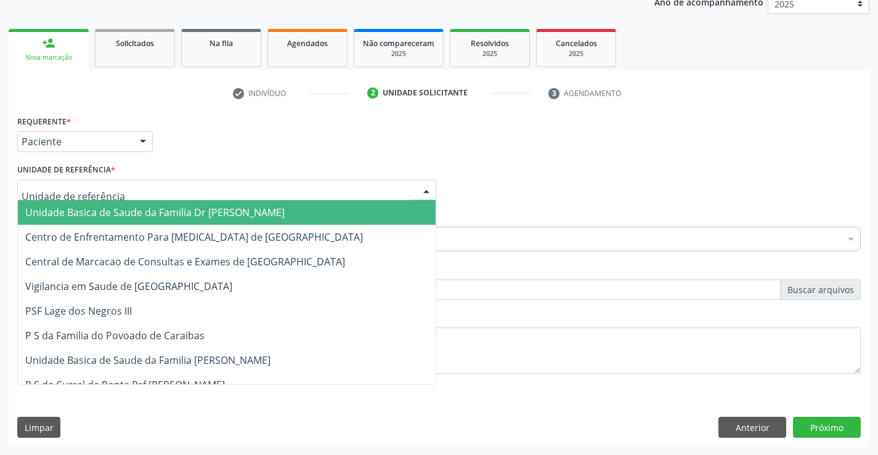
click at [108, 221] on span "Unidade Basica de Saude da Familia Dr [PERSON_NAME]" at bounding box center [227, 212] width 418 height 25
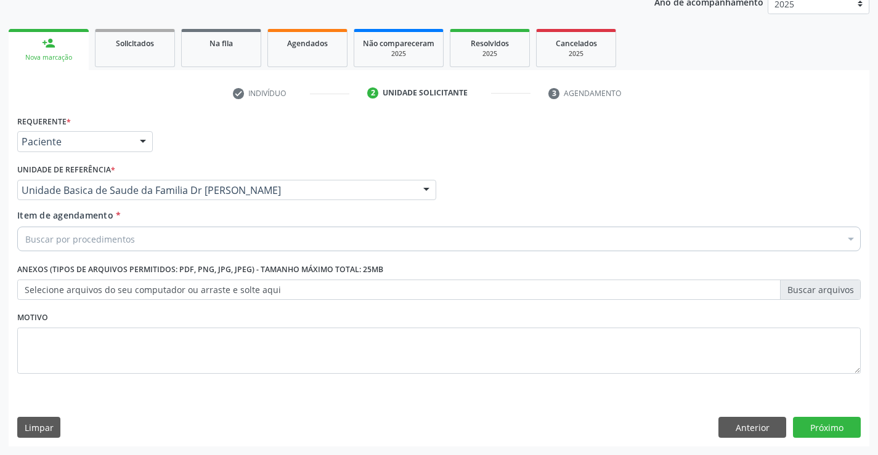
click at [143, 237] on div "Buscar por procedimentos" at bounding box center [438, 239] width 843 height 25
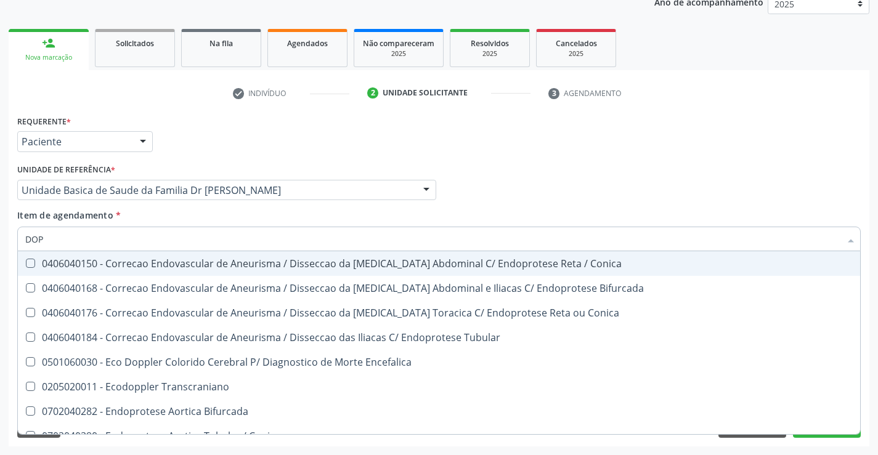
type input "DOPP"
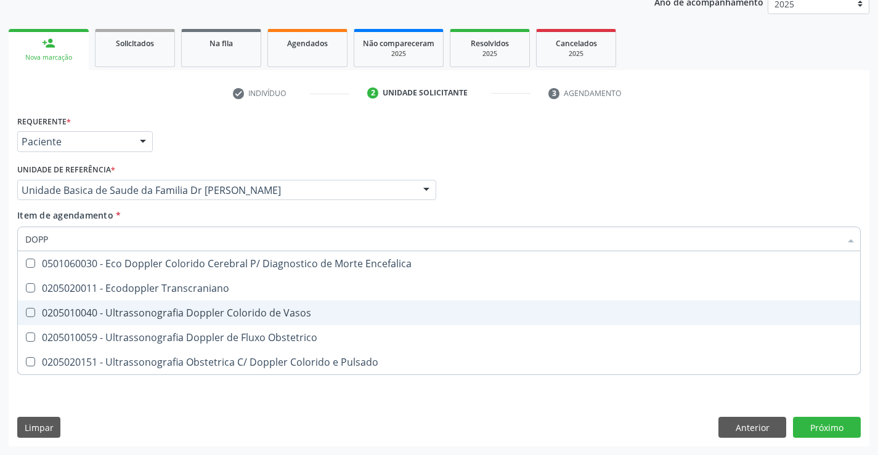
click at [240, 308] on div "0205010040 - Ultrassonografia Doppler Colorido de Vasos" at bounding box center [438, 313] width 827 height 10
checkbox Vasos "true"
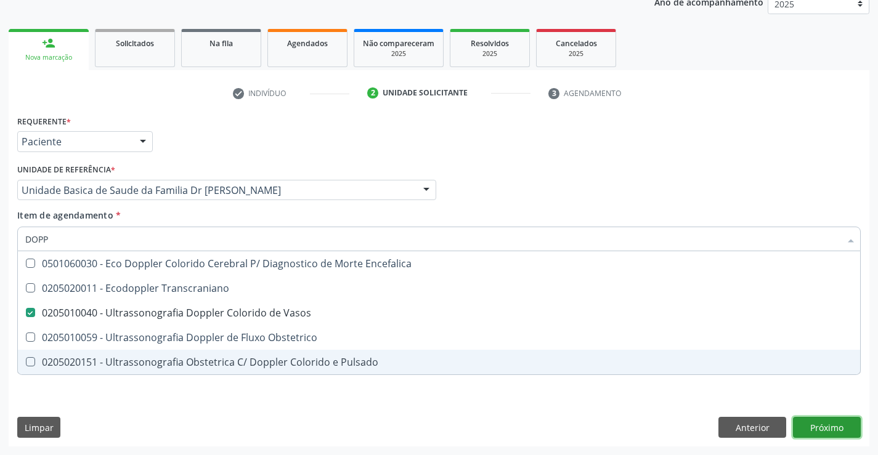
click at [829, 424] on div "Requerente * Paciente Médico(a) Enfermeiro(a) Paciente Nenhum resultado encontr…" at bounding box center [439, 279] width 861 height 335
checkbox Transcraniano "true"
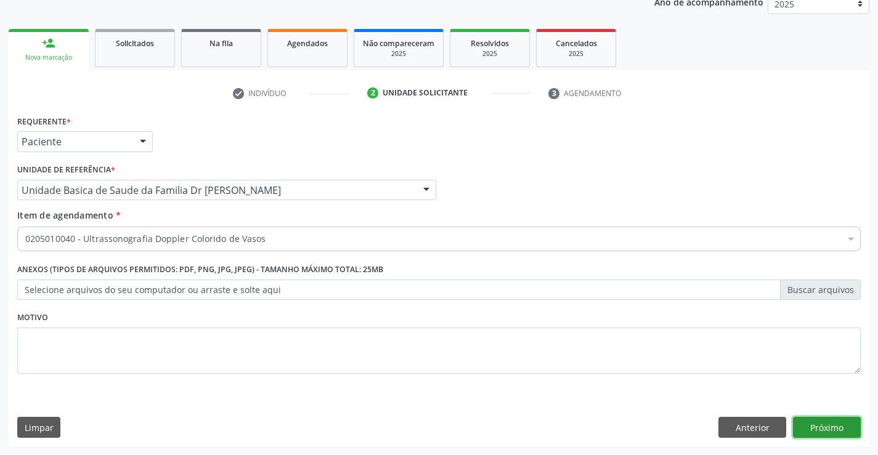
click at [824, 425] on button "Próximo" at bounding box center [827, 427] width 68 height 21
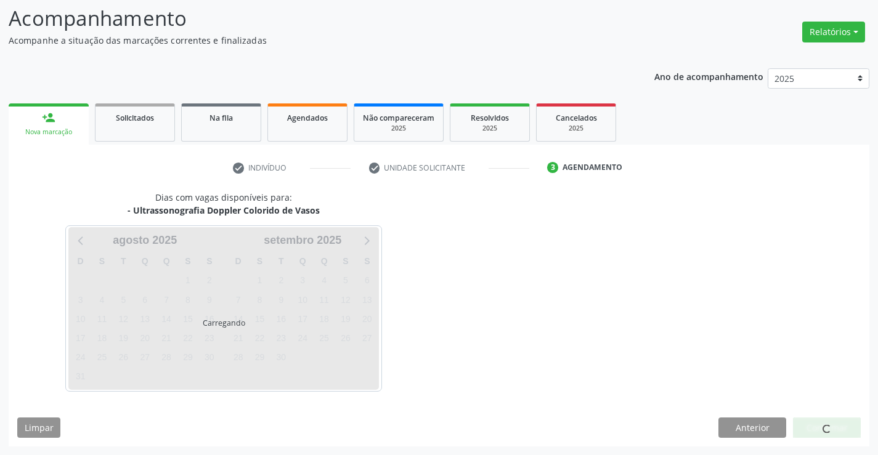
scroll to position [117, 0]
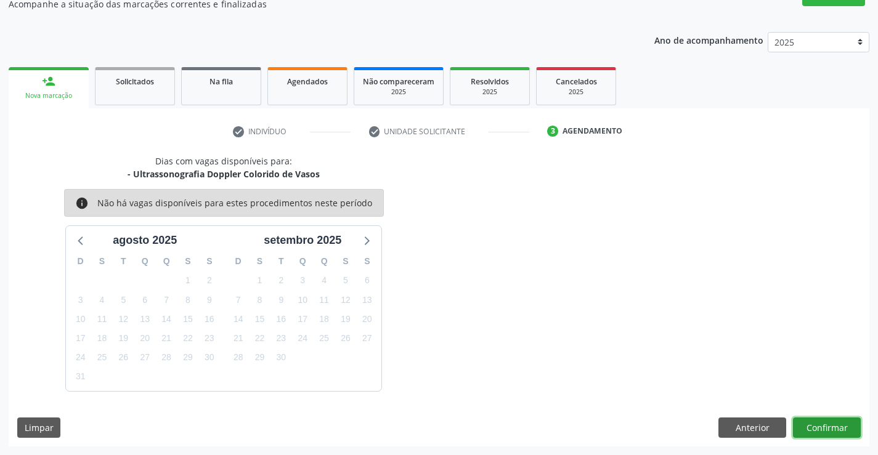
click at [816, 427] on button "Confirmar" at bounding box center [827, 428] width 68 height 21
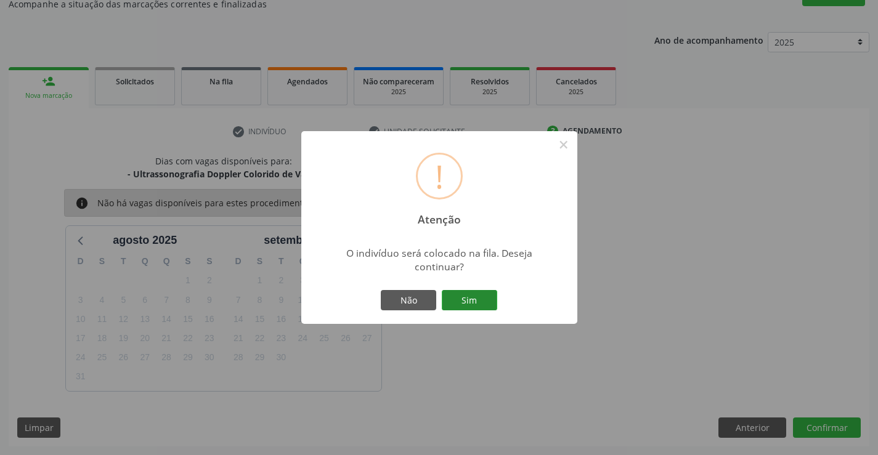
click at [461, 301] on button "Sim" at bounding box center [469, 300] width 55 height 21
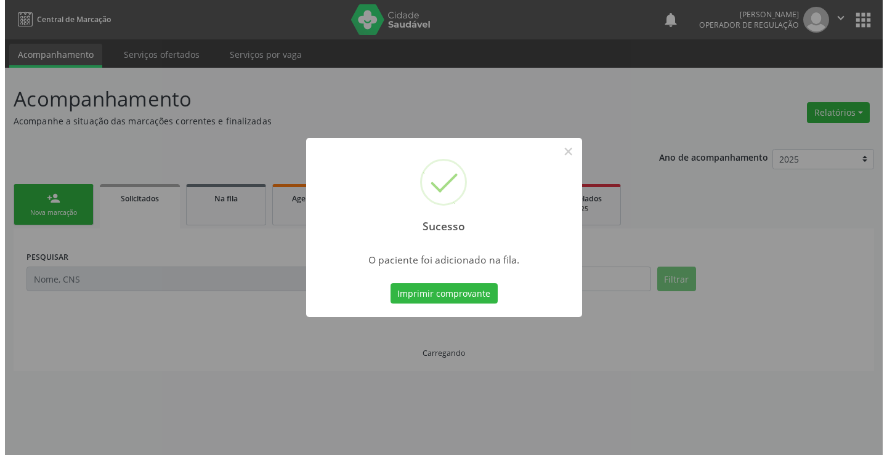
scroll to position [0, 0]
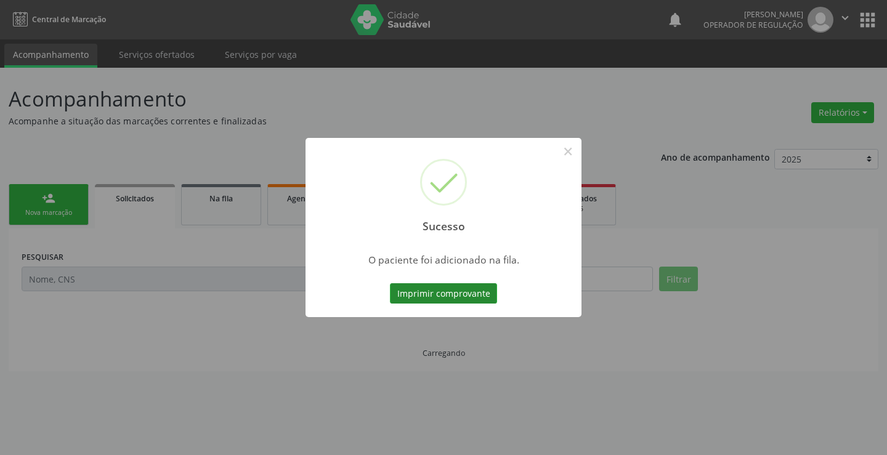
click at [462, 294] on button "Imprimir comprovante" at bounding box center [443, 293] width 107 height 21
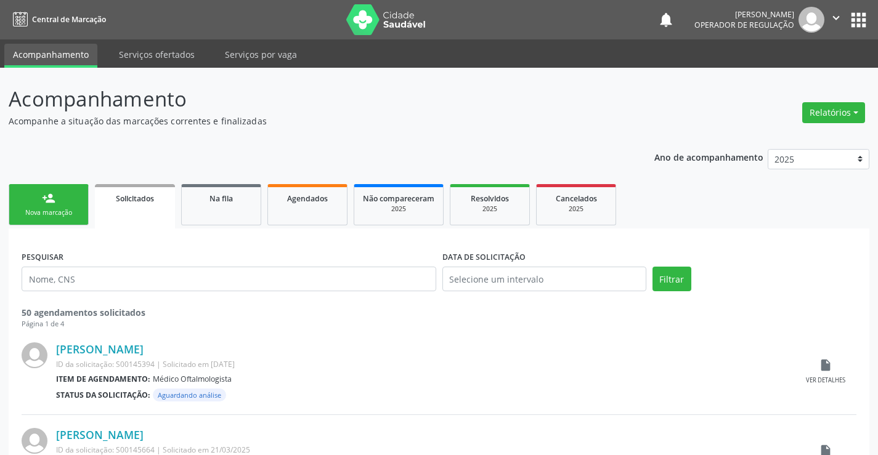
click at [50, 197] on div "person_add" at bounding box center [49, 199] width 14 height 14
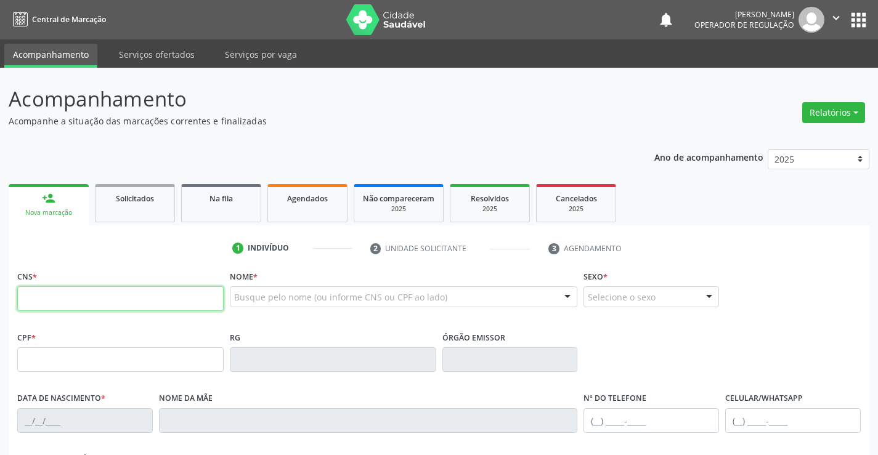
click at [86, 297] on input "text" at bounding box center [120, 298] width 206 height 25
click at [96, 299] on input "text" at bounding box center [120, 298] width 206 height 25
type input "700 4005 4725 6850"
type input "33458356"
type input "24[DATE]"
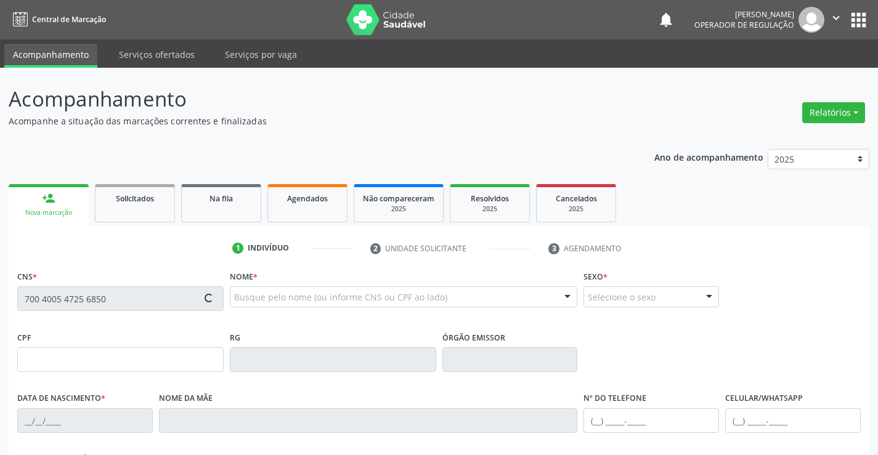
type input "[PHONE_NUMBER]"
type input "638.416.575-91"
type input "158"
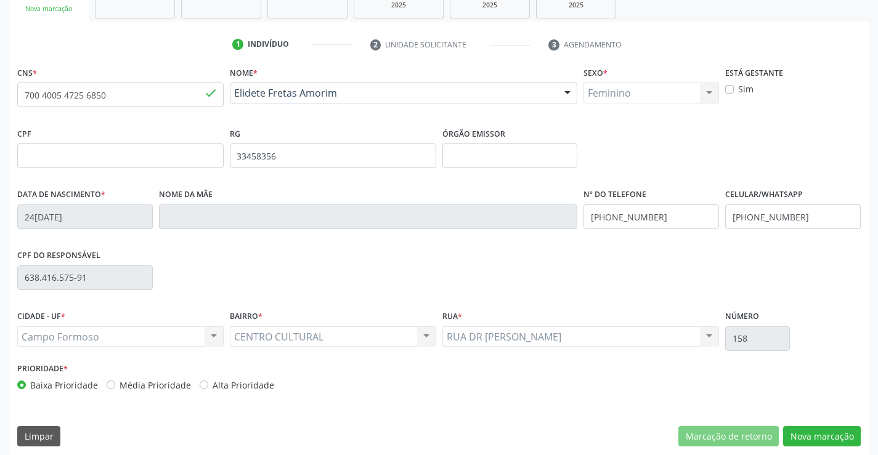
scroll to position [213, 0]
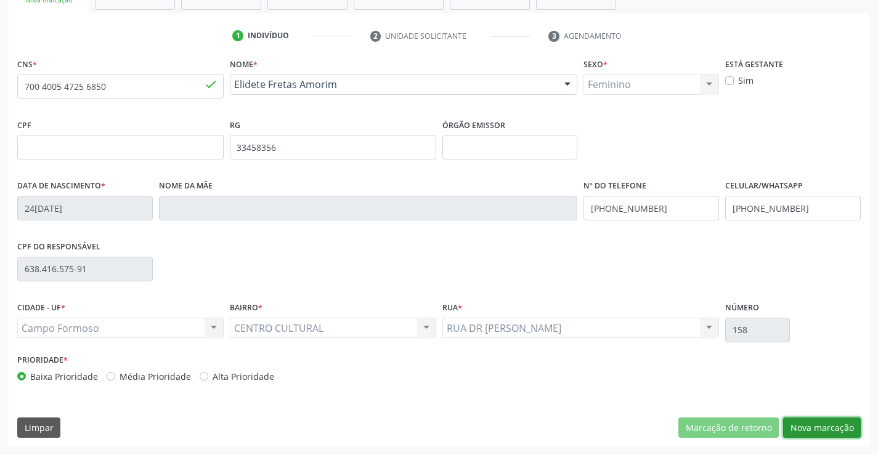
click at [824, 426] on button "Nova marcação" at bounding box center [822, 428] width 78 height 21
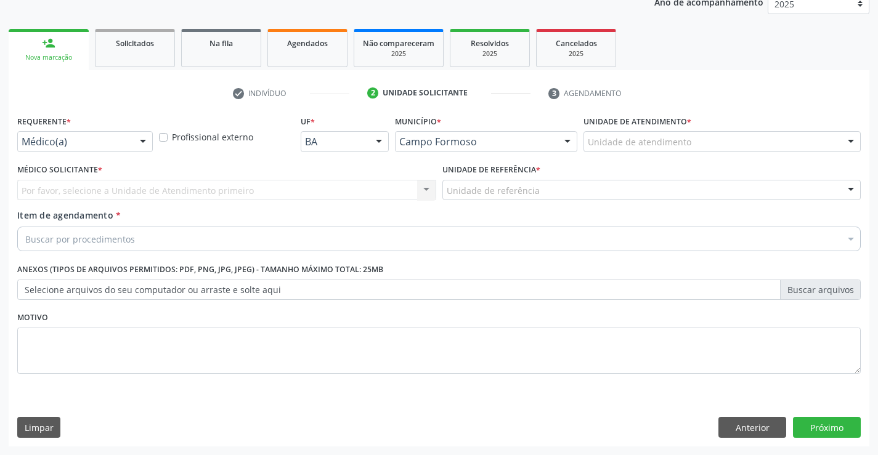
scroll to position [155, 0]
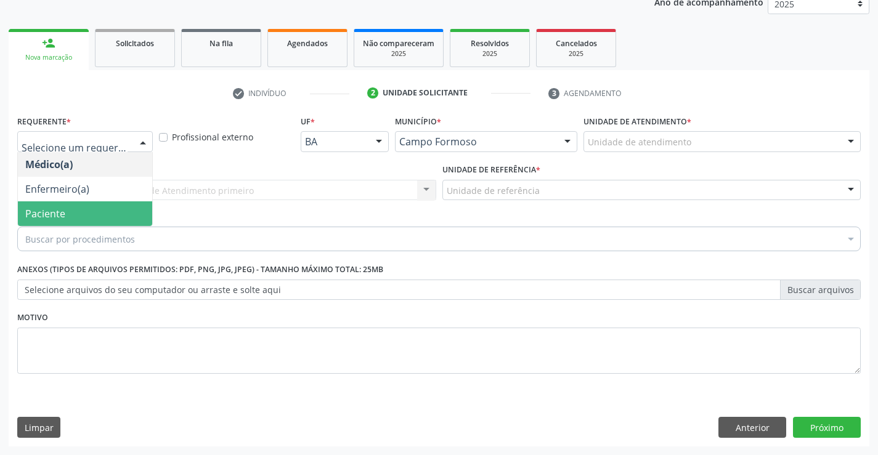
click at [60, 214] on span "Paciente" at bounding box center [45, 214] width 40 height 14
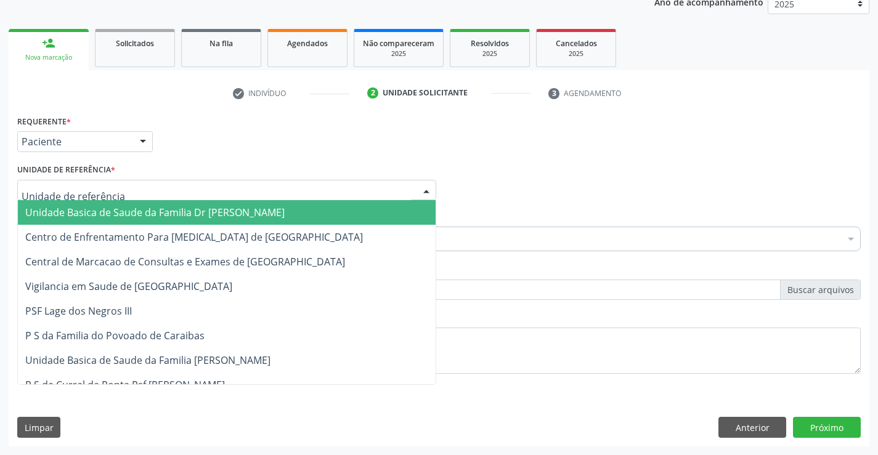
click at [82, 213] on span "Unidade Basica de Saude da Familia Dr [PERSON_NAME]" at bounding box center [154, 213] width 259 height 14
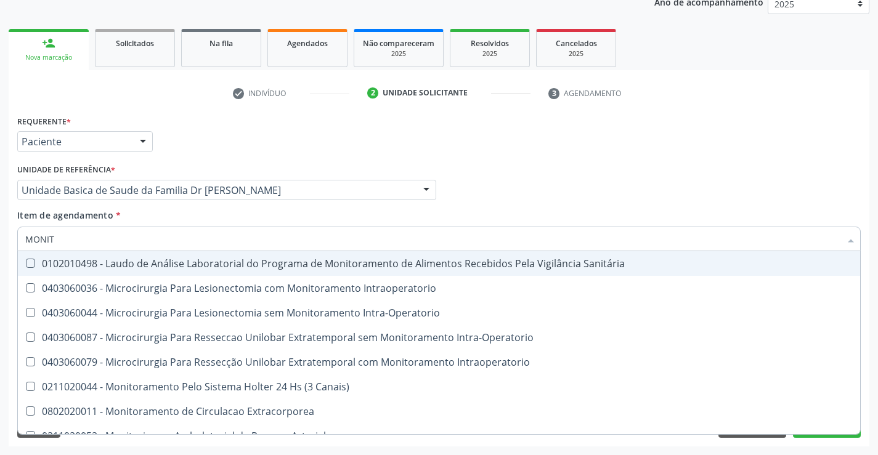
type input "MONITO"
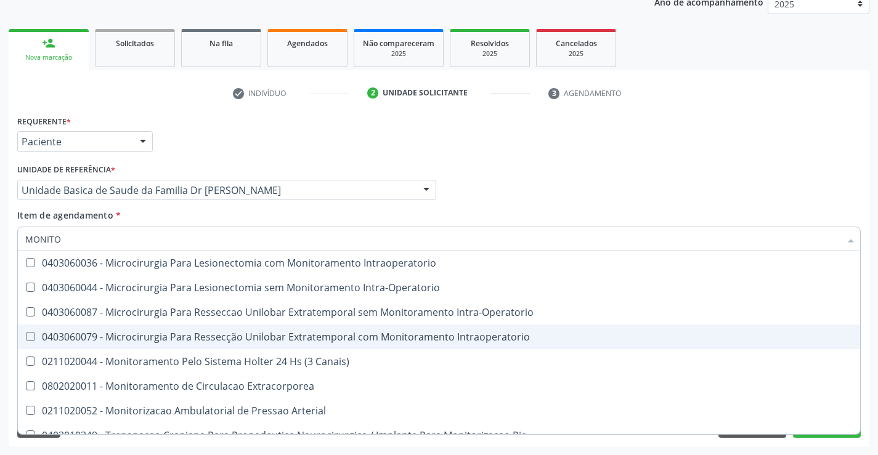
scroll to position [39, 0]
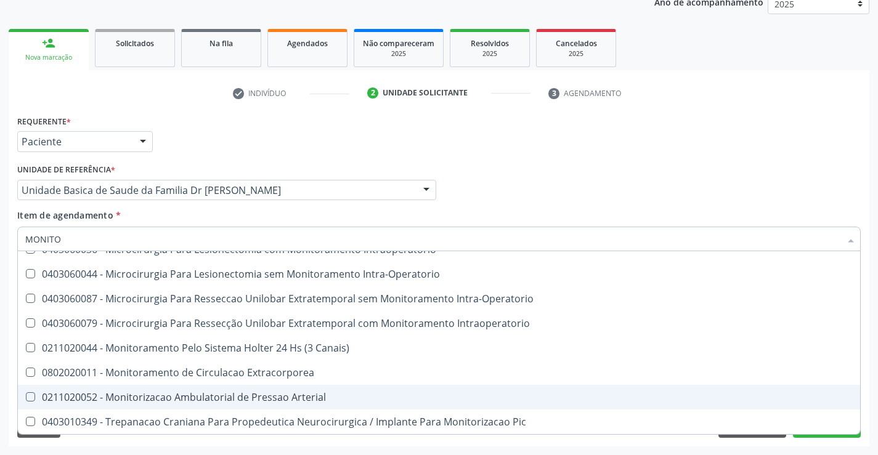
click at [341, 391] on span "0211020052 - Monitorizacao Ambulatorial de Pressao Arterial" at bounding box center [439, 397] width 842 height 25
checkbox Arterial "true"
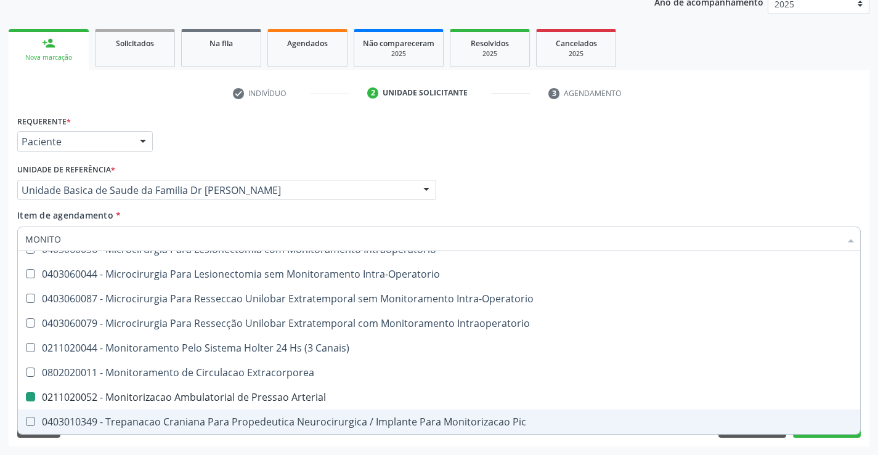
click at [869, 411] on div "Acompanhamento Acompanhe a situação das marcações correntes e finalizadas Relat…" at bounding box center [439, 184] width 878 height 543
checkbox Intraoperatorio "true"
checkbox Arterial "false"
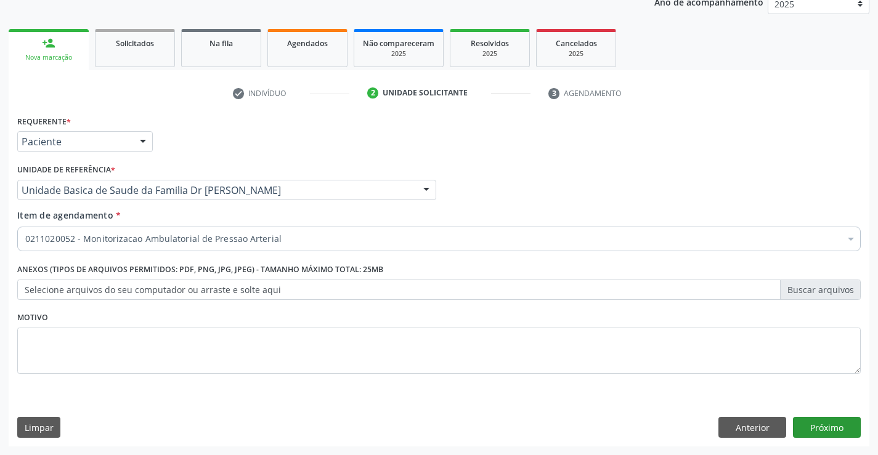
scroll to position [0, 0]
click at [829, 431] on button "Próximo" at bounding box center [827, 427] width 68 height 21
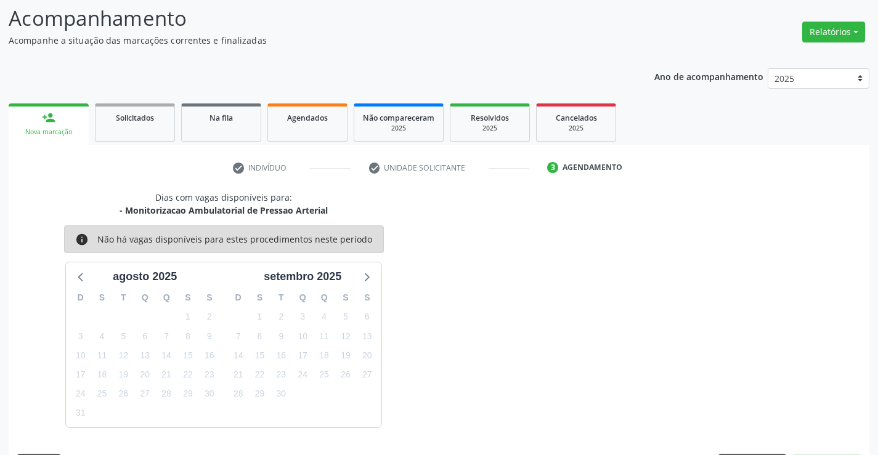
scroll to position [117, 0]
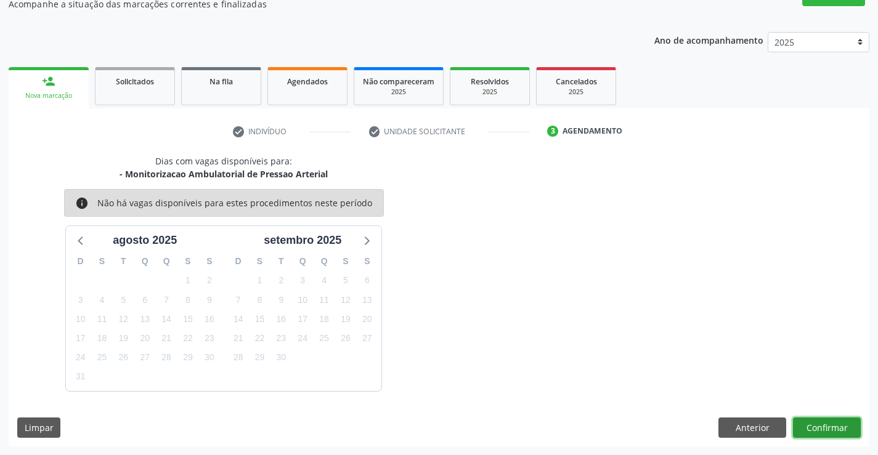
click at [826, 427] on button "Confirmar" at bounding box center [827, 428] width 68 height 21
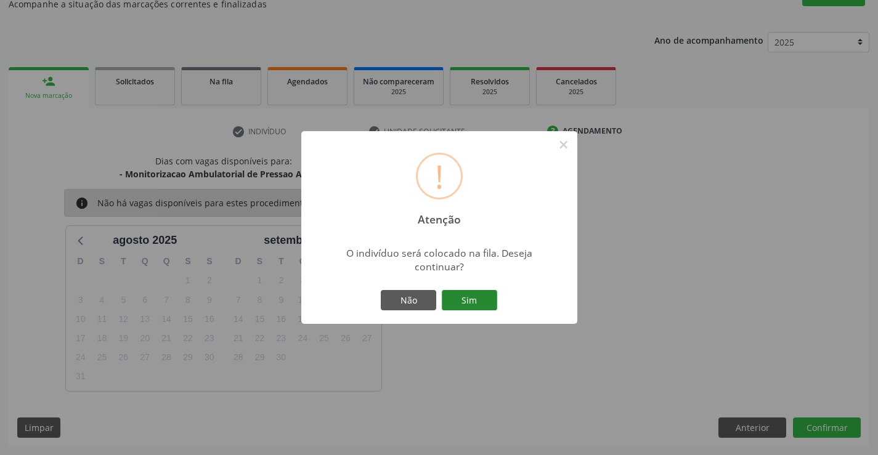
click at [465, 296] on button "Sim" at bounding box center [469, 300] width 55 height 21
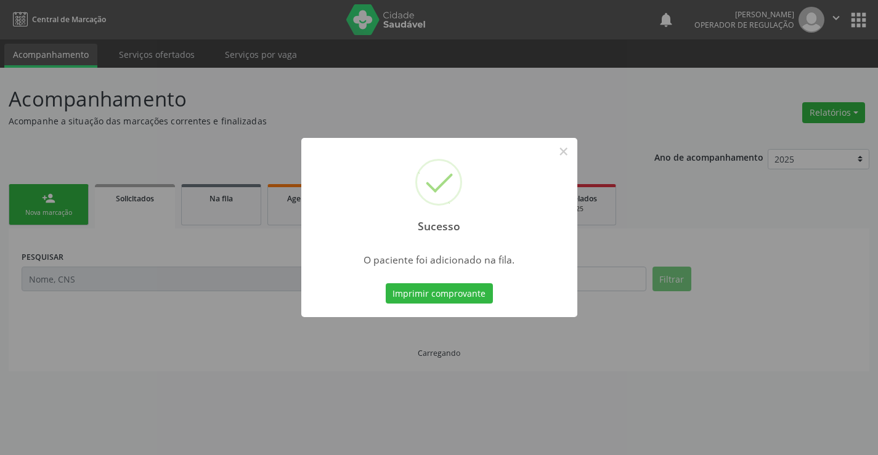
scroll to position [0, 0]
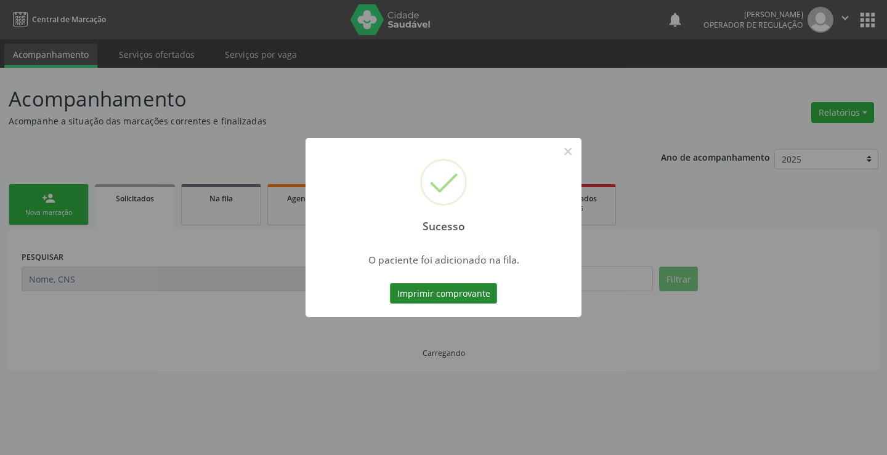
click at [465, 293] on button "Imprimir comprovante" at bounding box center [443, 293] width 107 height 21
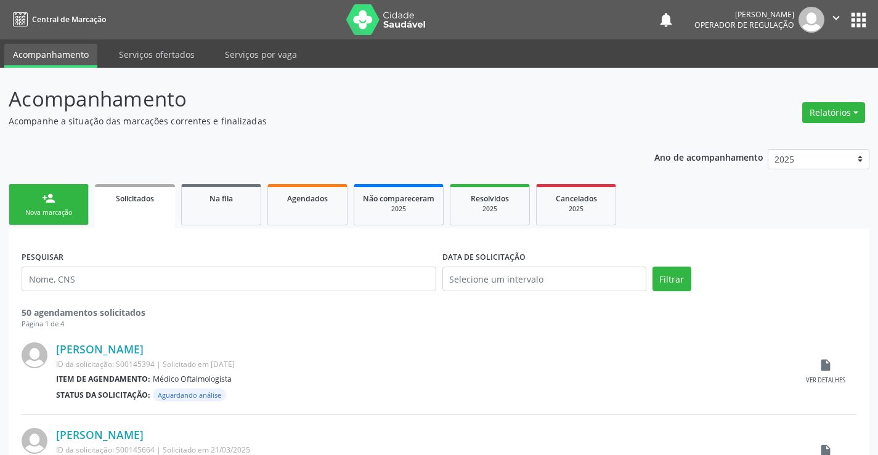
click at [44, 200] on div "person_add" at bounding box center [49, 199] width 14 height 14
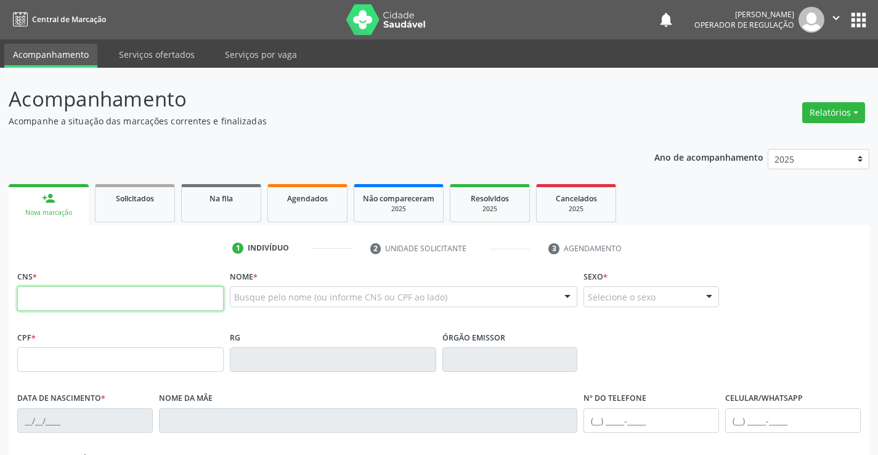
click at [74, 301] on input "text" at bounding box center [120, 298] width 206 height 25
type input "706 7005 5777 8813"
type input "0551145471"
type input "[DATE]"
type input "[PHONE_NUMBER]"
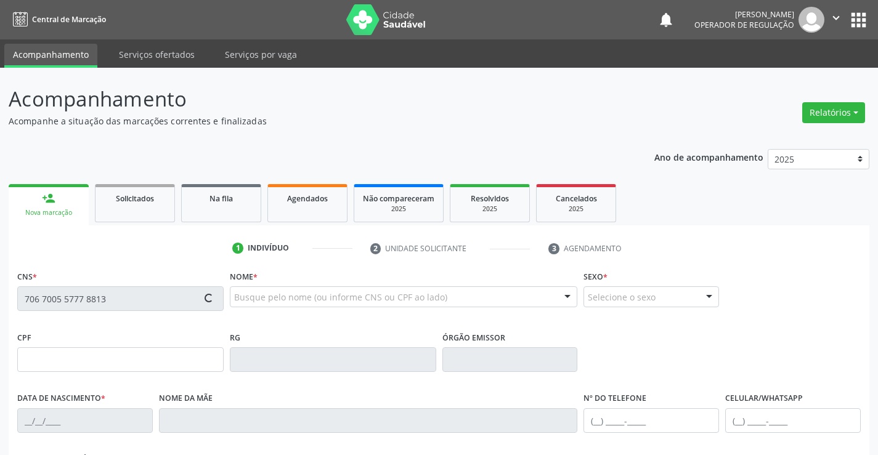
type input "[PHONE_NUMBER]"
type input "27"
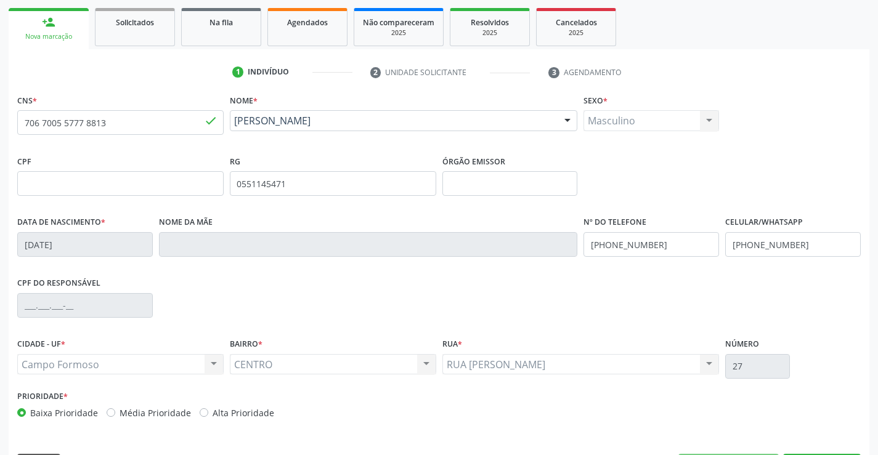
scroll to position [213, 0]
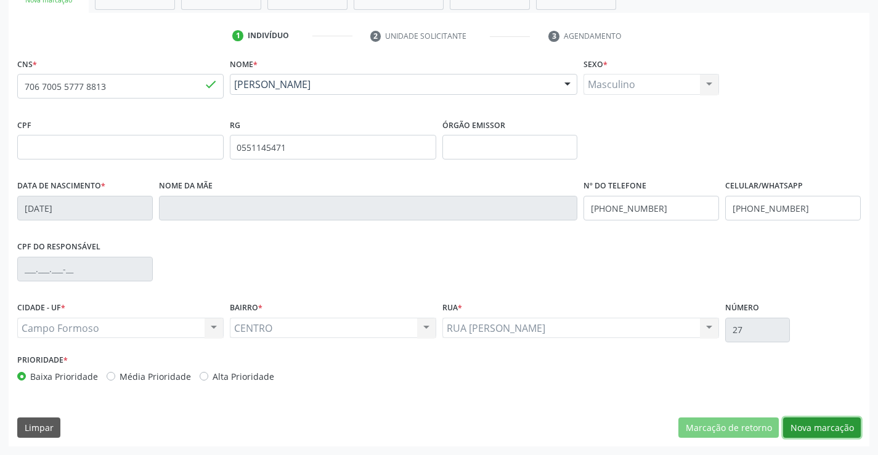
click at [811, 421] on button "Nova marcação" at bounding box center [822, 428] width 78 height 21
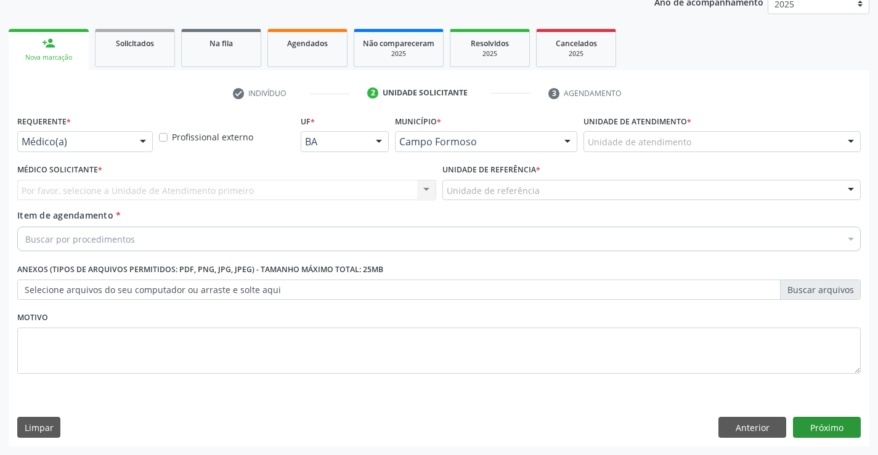
scroll to position [155, 0]
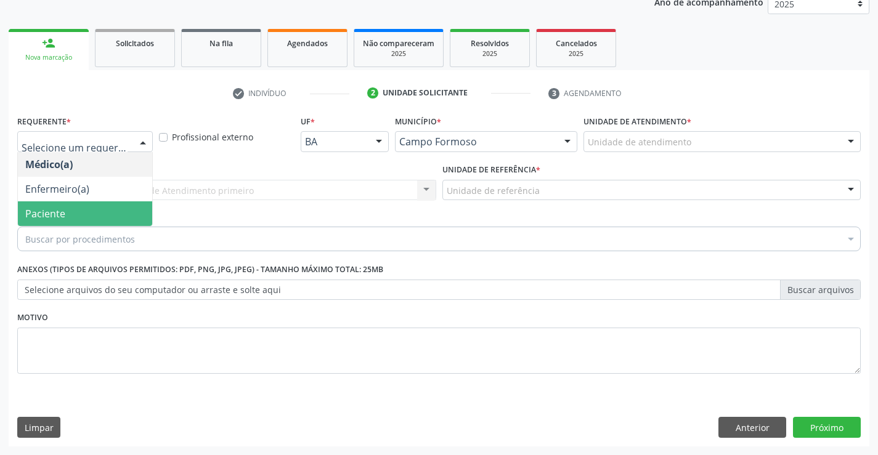
click at [79, 214] on span "Paciente" at bounding box center [85, 213] width 134 height 25
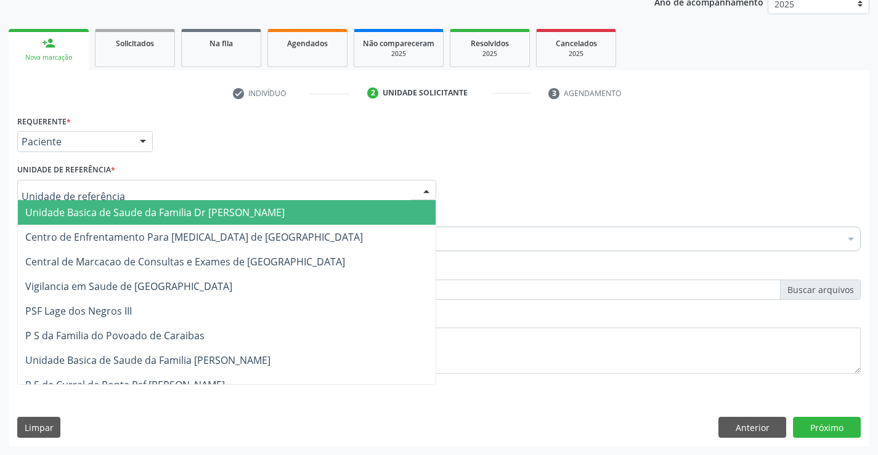
click at [114, 207] on span "Unidade Basica de Saude da Familia Dr [PERSON_NAME]" at bounding box center [154, 213] width 259 height 14
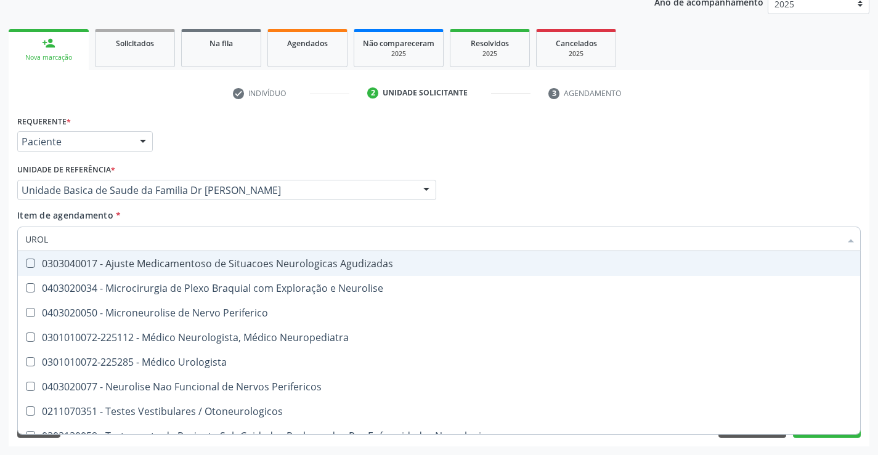
type input "UROLO"
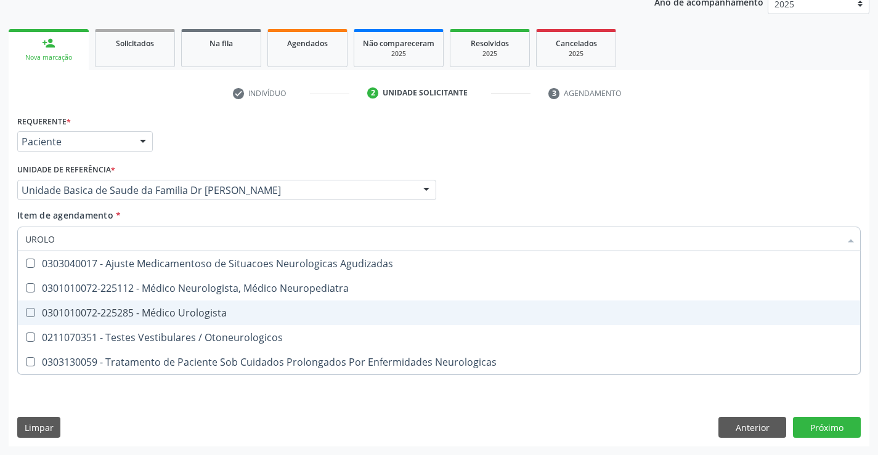
click at [235, 312] on div "0301010072-225285 - Médico Urologista" at bounding box center [438, 313] width 827 height 10
checkbox Urologista "true"
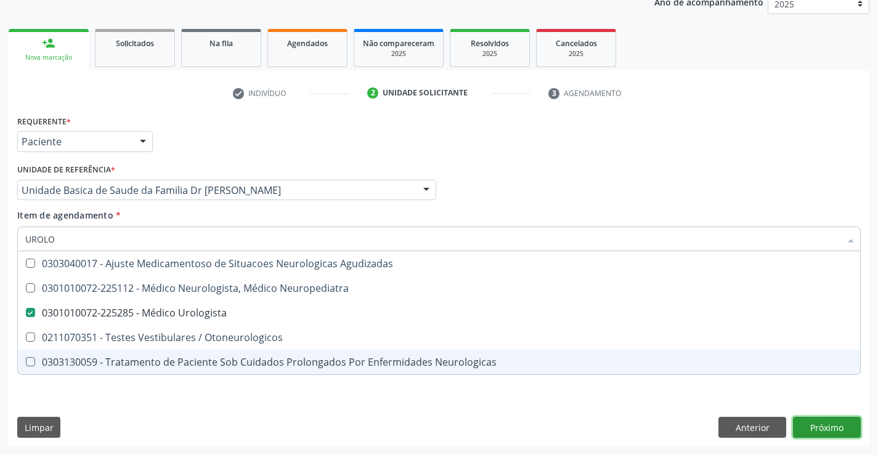
click at [829, 424] on div "Requerente * Paciente Médico(a) Enfermeiro(a) Paciente Nenhum resultado encontr…" at bounding box center [439, 279] width 861 height 335
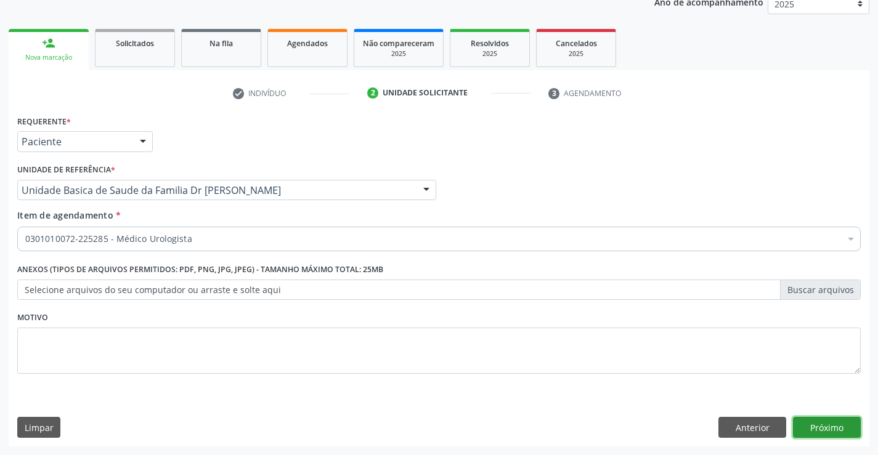
click at [829, 424] on button "Próximo" at bounding box center [827, 427] width 68 height 21
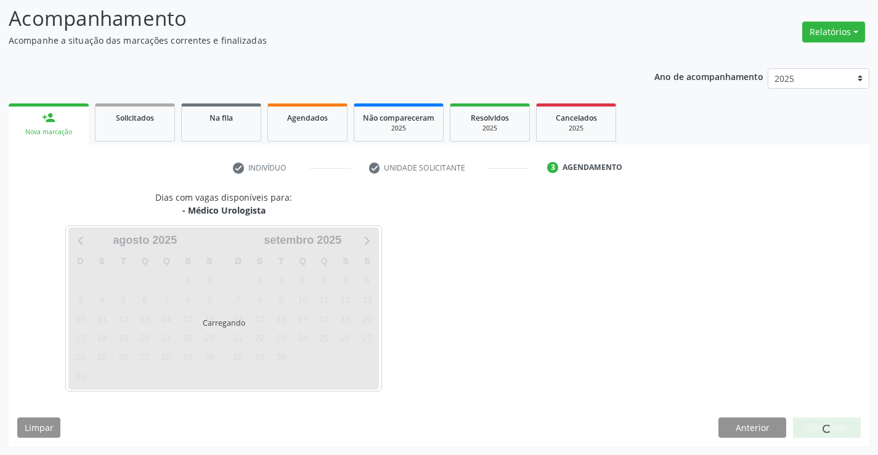
scroll to position [81, 0]
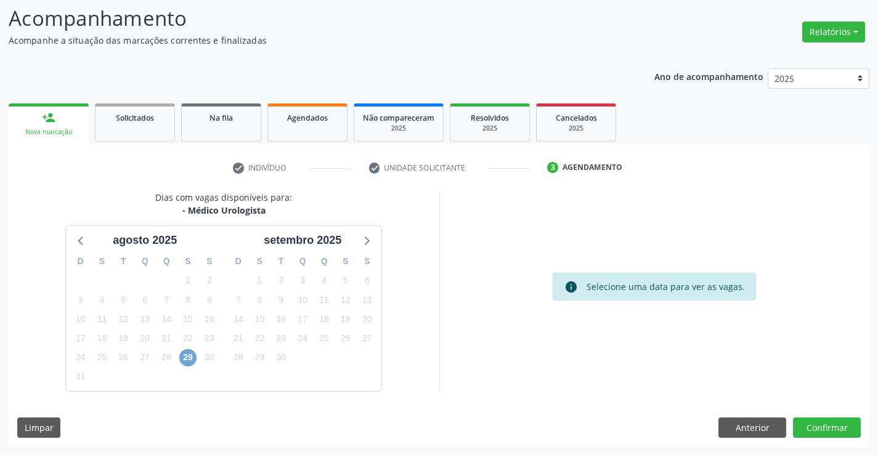
click at [185, 355] on span "29" at bounding box center [187, 357] width 17 height 17
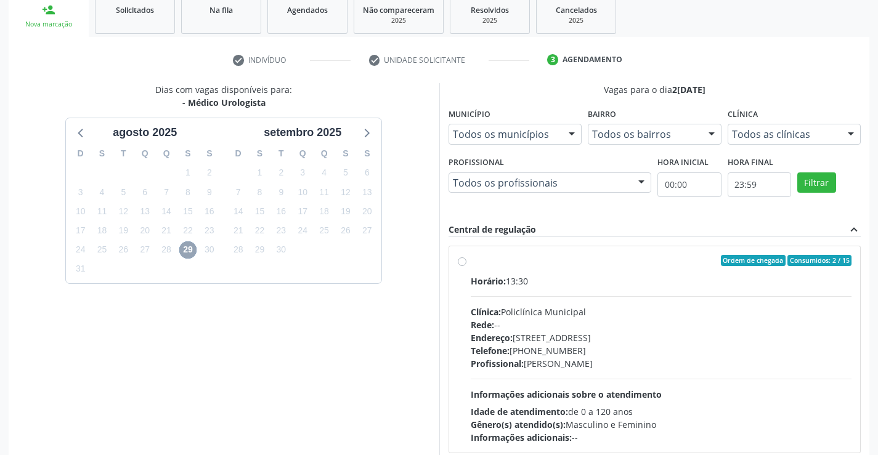
scroll to position [259, 0]
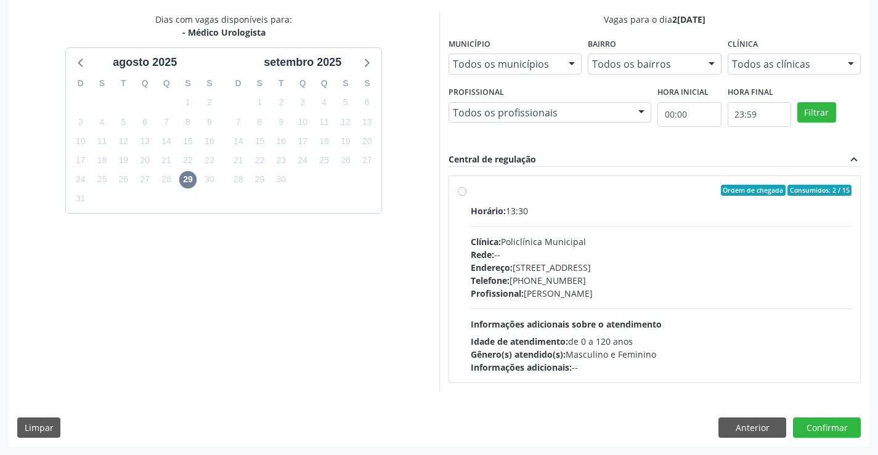
click at [577, 199] on label "Ordem de chegada Consumidos: 2 / 15 Horário: 13:30 Clínica: Policlínica Municip…" at bounding box center [661, 279] width 381 height 189
click at [466, 196] on input "Ordem de chegada Consumidos: 2 / 15 Horário: 13:30 Clínica: Policlínica Municip…" at bounding box center [462, 190] width 9 height 11
radio input "true"
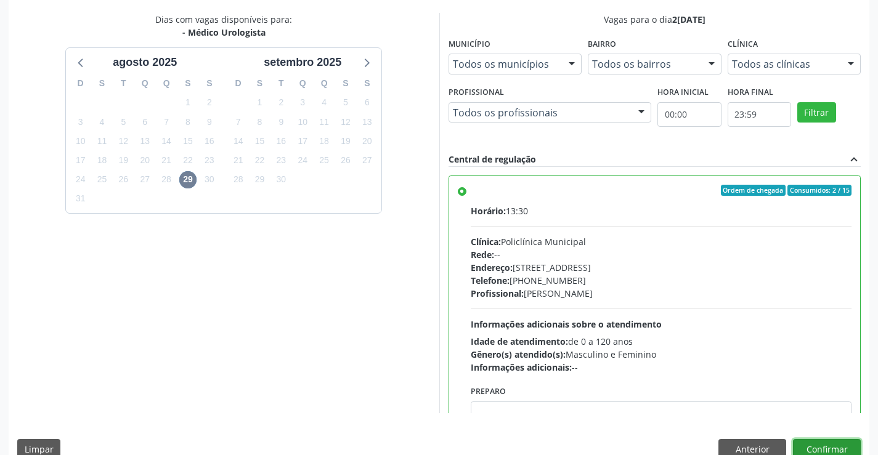
click at [817, 446] on button "Confirmar" at bounding box center [827, 449] width 68 height 21
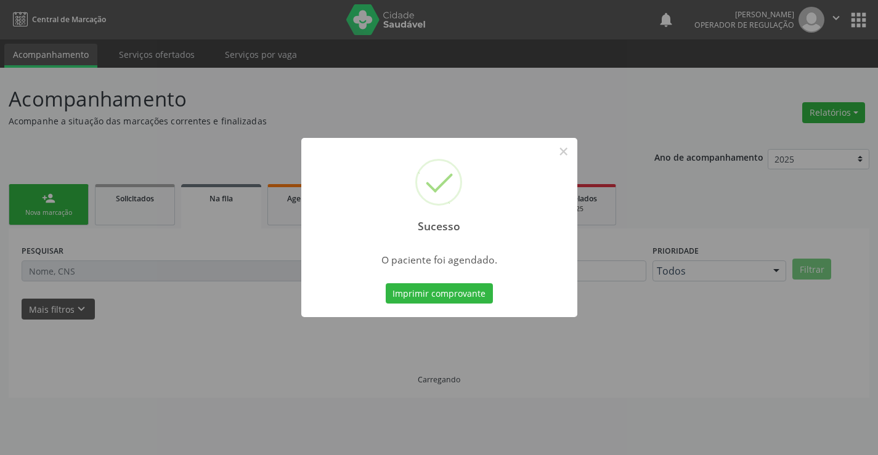
scroll to position [0, 0]
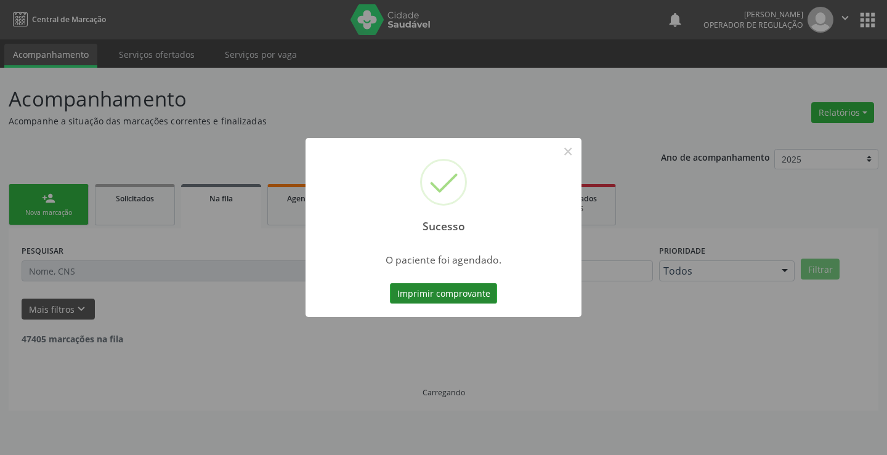
click at [418, 285] on button "Imprimir comprovante" at bounding box center [443, 293] width 107 height 21
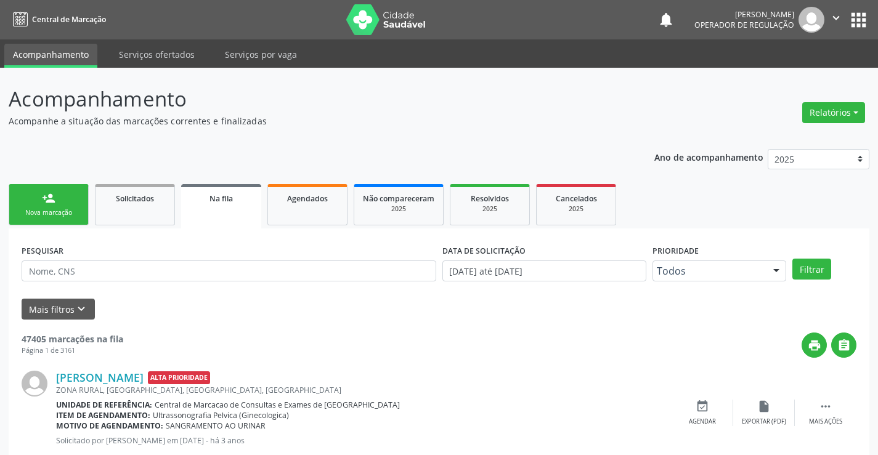
click at [59, 206] on link "person_add Nova marcação" at bounding box center [49, 204] width 80 height 41
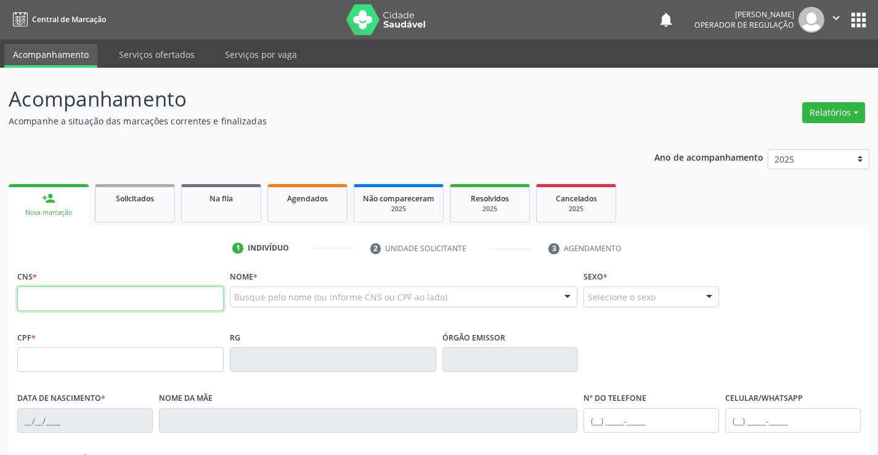
click at [83, 286] on input "text" at bounding box center [120, 298] width 206 height 25
type input "700 5033 7816 5855"
type input "0280561830"
type input "[DATE]"
type input "[PHONE_NUMBER]"
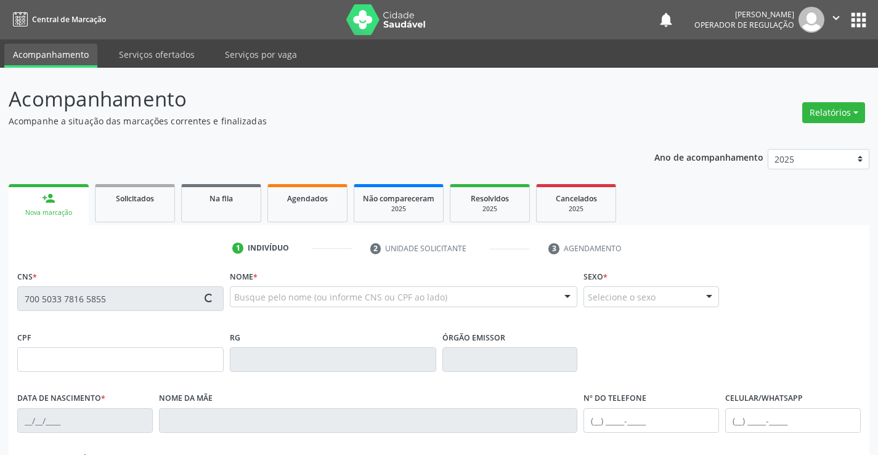
type input "[PHONE_NUMBER]"
type input "347.321.795-68"
type input "356"
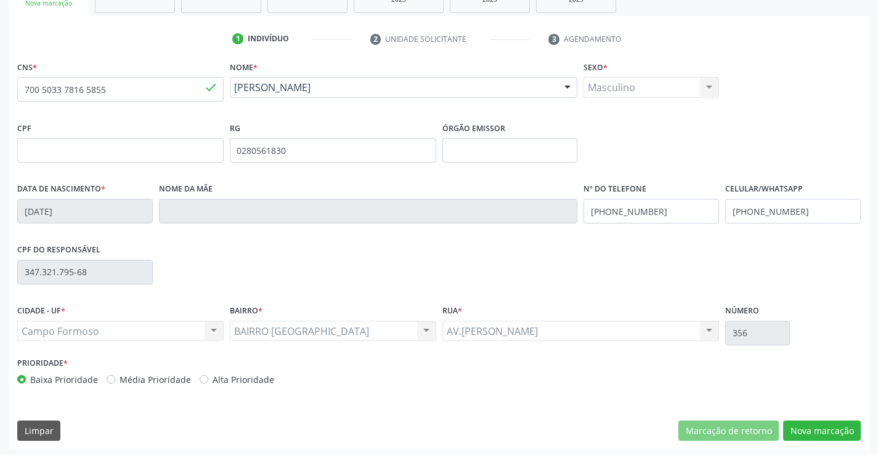
scroll to position [213, 0]
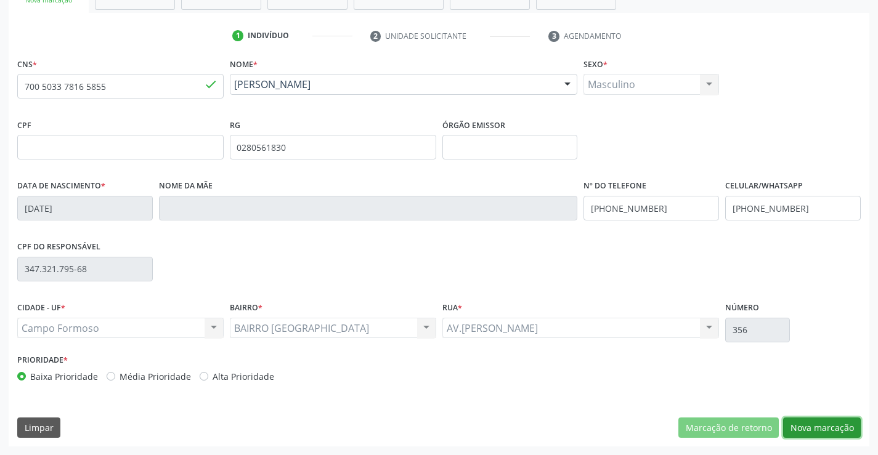
click at [815, 425] on button "Nova marcação" at bounding box center [822, 428] width 78 height 21
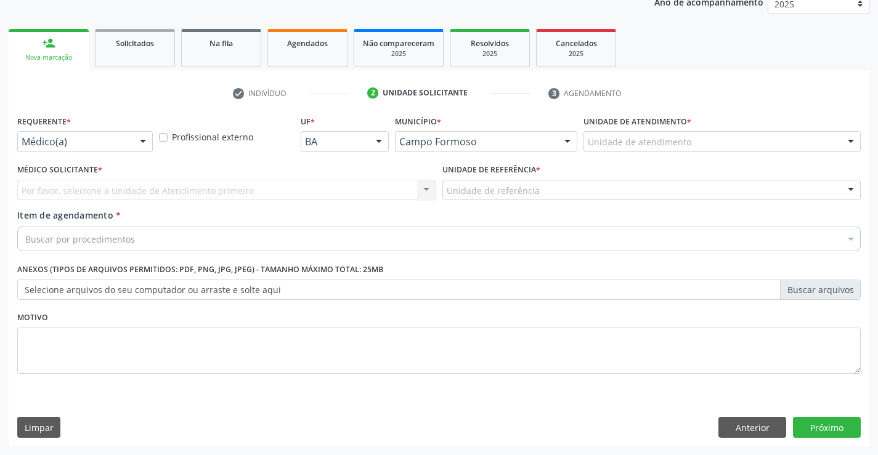
scroll to position [155, 0]
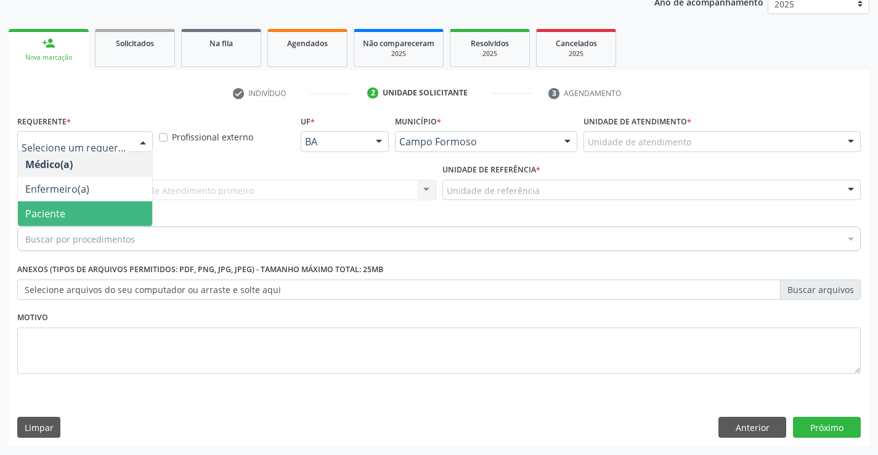
click at [76, 214] on span "Paciente" at bounding box center [85, 213] width 134 height 25
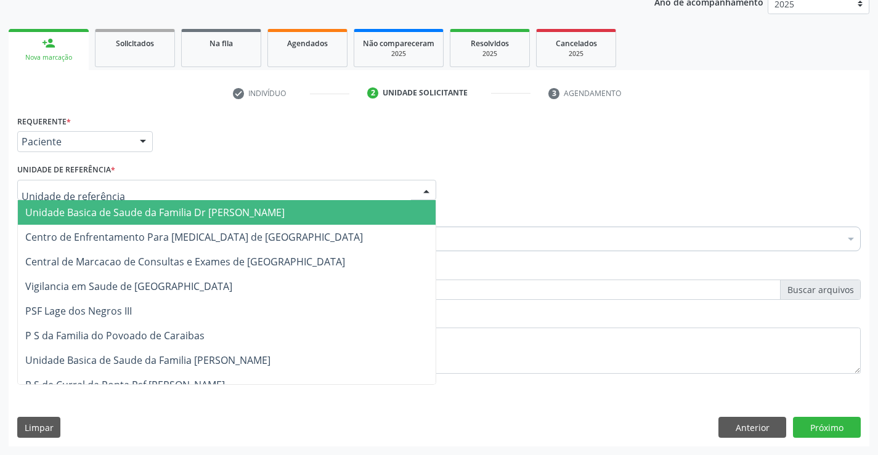
click at [124, 220] on span "Unidade Basica de Saude da Familia Dr [PERSON_NAME]" at bounding box center [227, 212] width 418 height 25
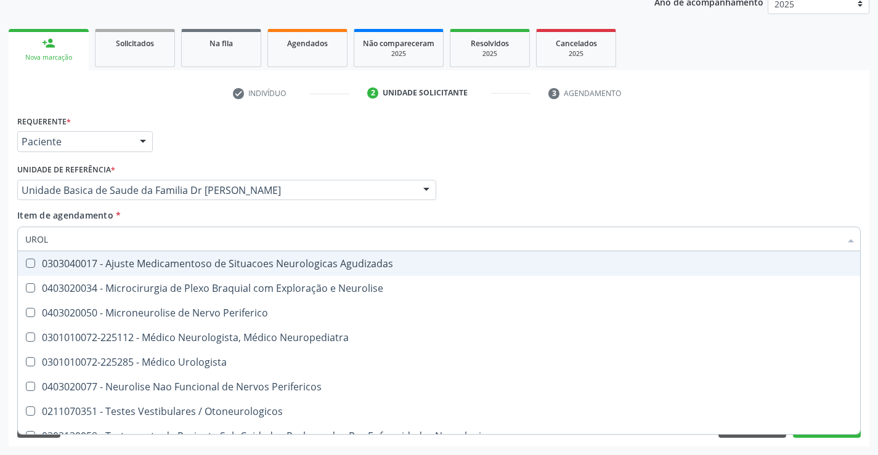
type input "UROLO"
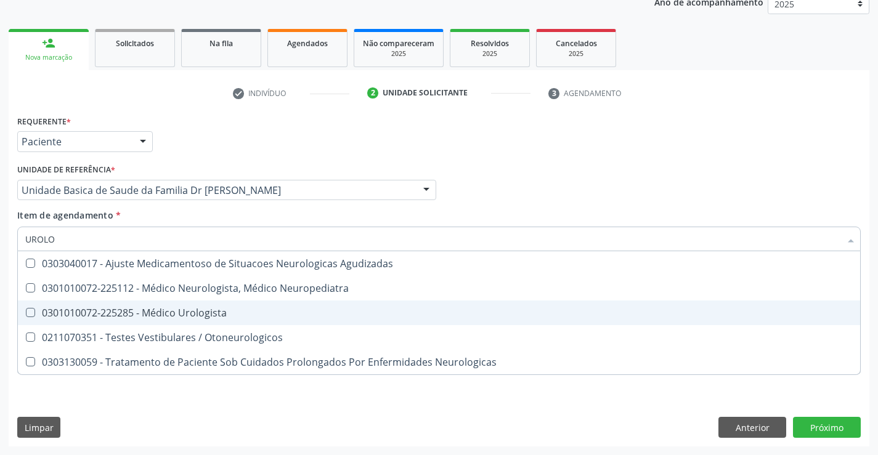
click at [216, 312] on div "0301010072-225285 - Médico Urologista" at bounding box center [438, 313] width 827 height 10
checkbox Urologista "true"
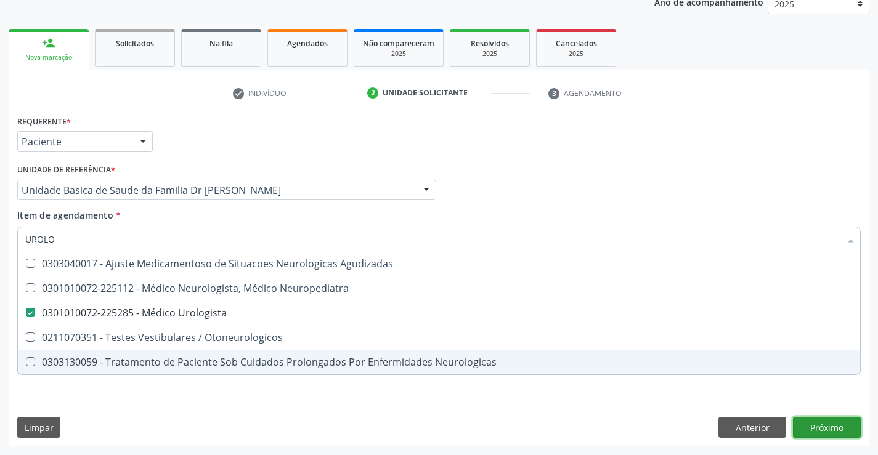
click at [817, 429] on div "Requerente * Paciente Médico(a) Enfermeiro(a) Paciente Nenhum resultado encontr…" at bounding box center [439, 279] width 861 height 335
checkbox Neuropediatra "true"
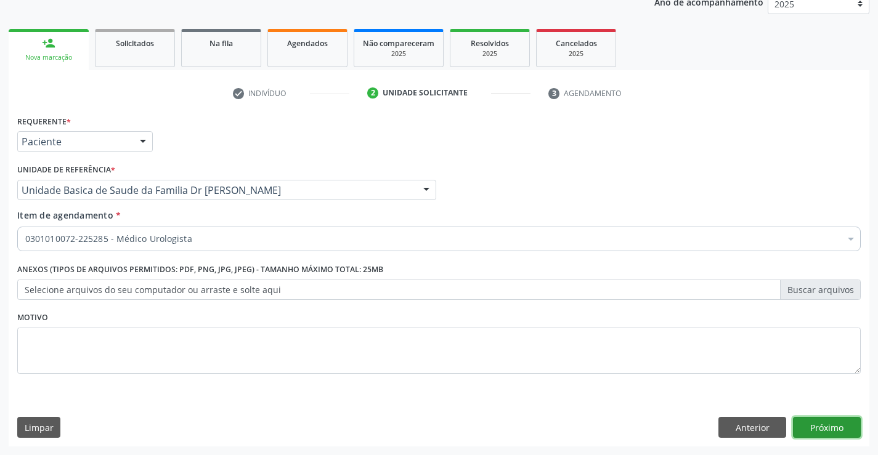
click at [815, 429] on button "Próximo" at bounding box center [827, 427] width 68 height 21
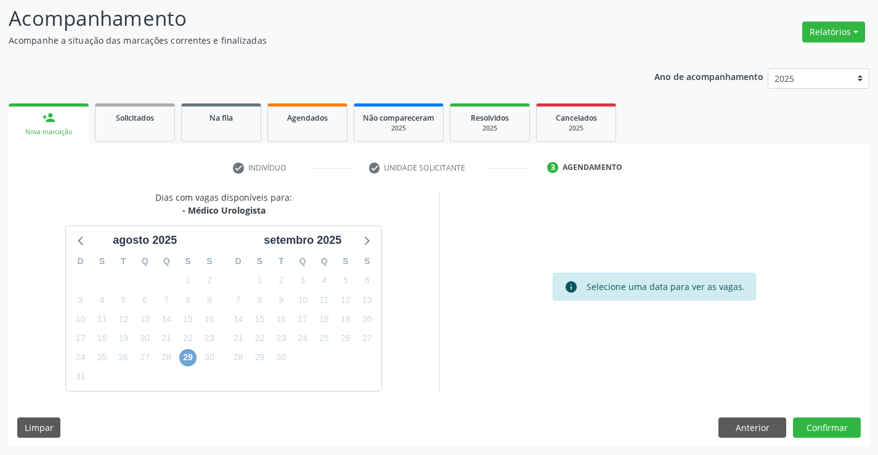
click at [181, 355] on span "29" at bounding box center [187, 357] width 17 height 17
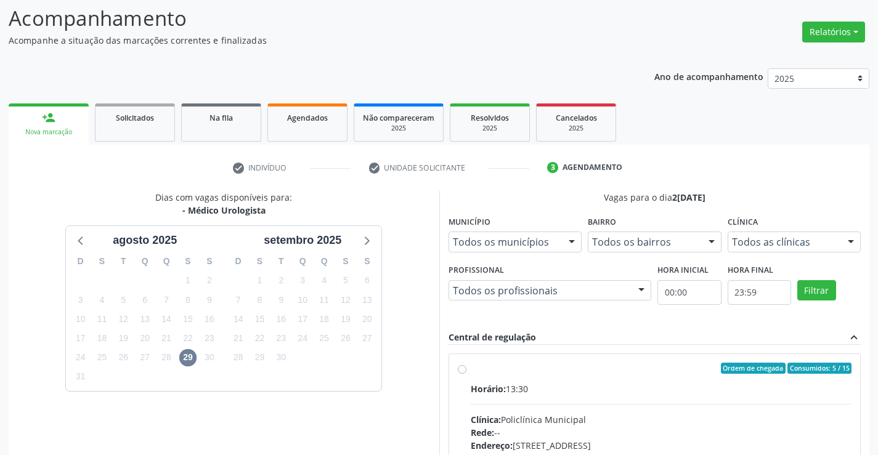
click at [641, 384] on div "Horário: 13:30" at bounding box center [661, 389] width 381 height 13
click at [466, 374] on input "Ordem de chegada Consumidos: 5 / 15 Horário: 13:30 Clínica: Policlínica Municip…" at bounding box center [462, 368] width 9 height 11
radio input "true"
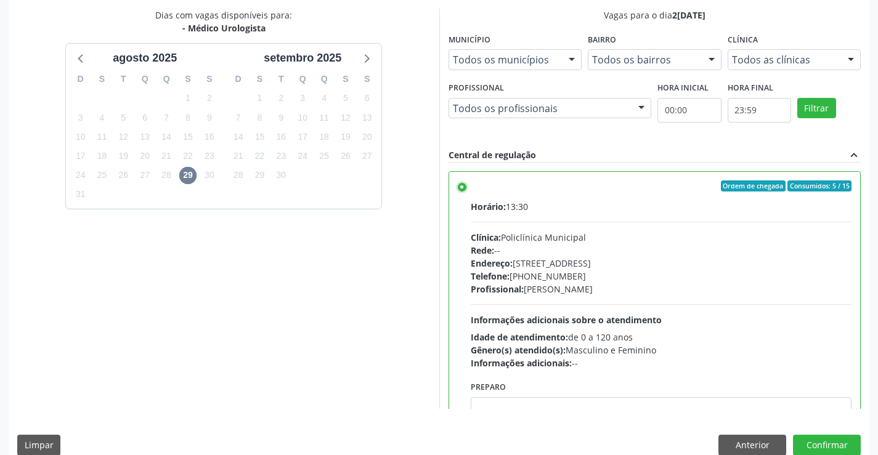
scroll to position [281, 0]
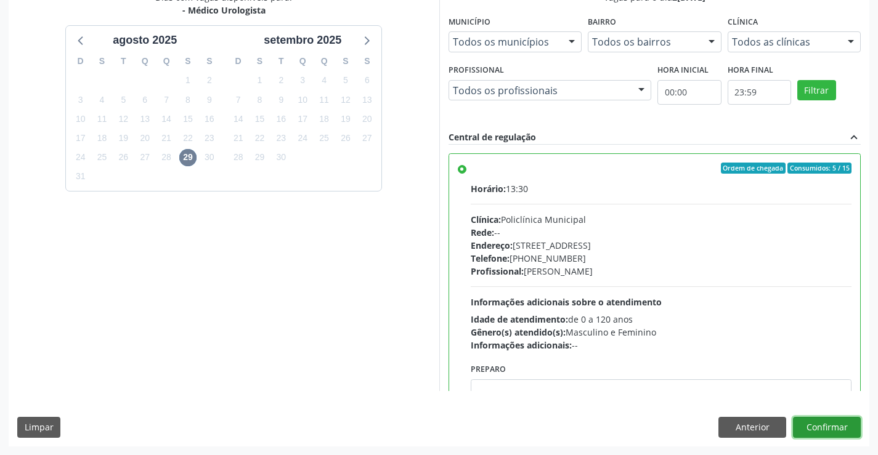
click at [824, 428] on button "Confirmar" at bounding box center [827, 427] width 68 height 21
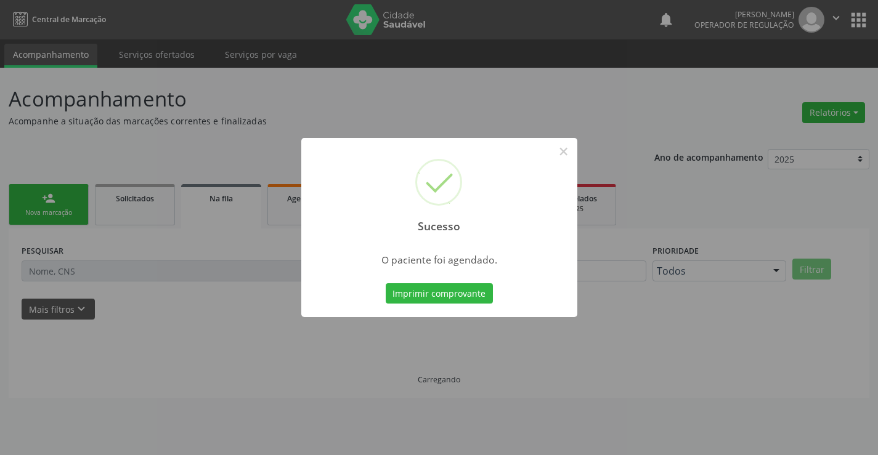
scroll to position [0, 0]
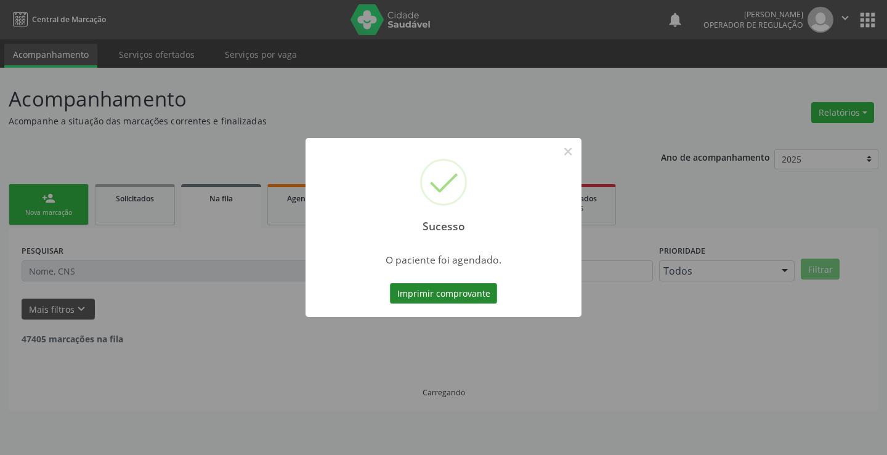
click at [439, 283] on button "Imprimir comprovante" at bounding box center [443, 293] width 107 height 21
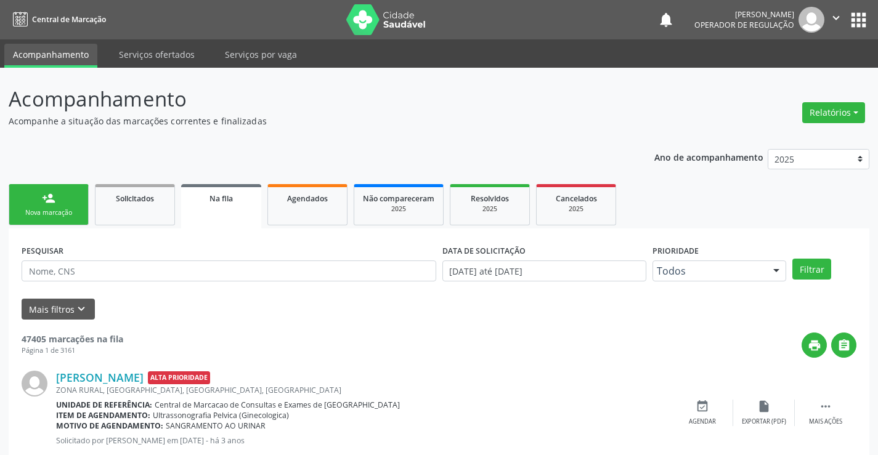
click at [49, 200] on div "person_add" at bounding box center [49, 199] width 14 height 14
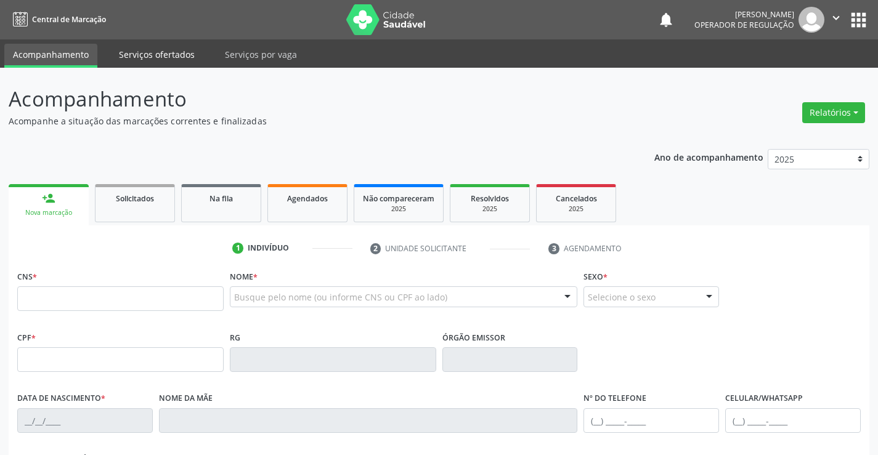
click at [164, 49] on link "Serviços ofertados" at bounding box center [156, 55] width 93 height 22
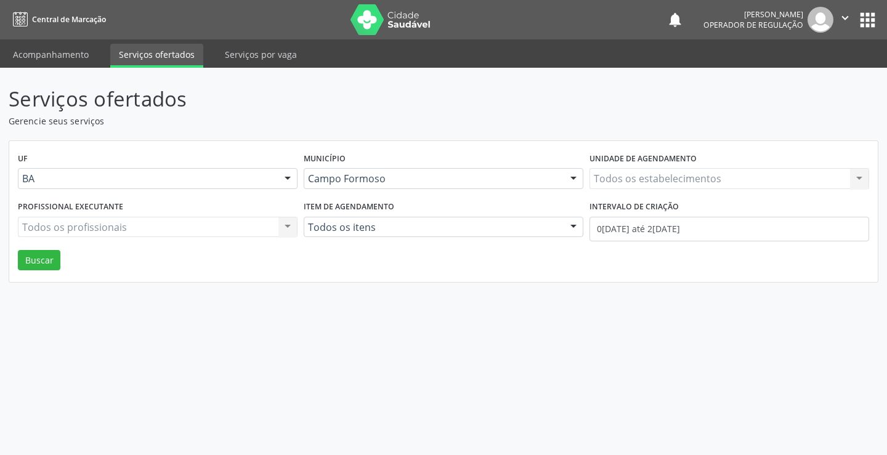
click at [687, 180] on div "Todos os estabelecimentos Todos os estabelecimentos Nenhum resultado encontrado…" at bounding box center [730, 178] width 280 height 21
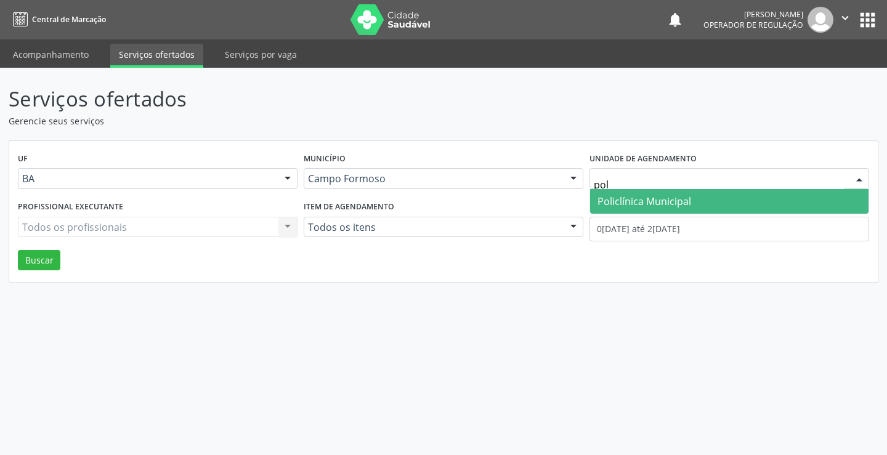
type input "poli"
click at [677, 214] on div "Policlínica Municipal Nenhum resultado encontrado para: " poli " Não há nenhuma…" at bounding box center [730, 201] width 280 height 25
click at [660, 200] on span "Policlínica Municipal" at bounding box center [645, 202] width 94 height 14
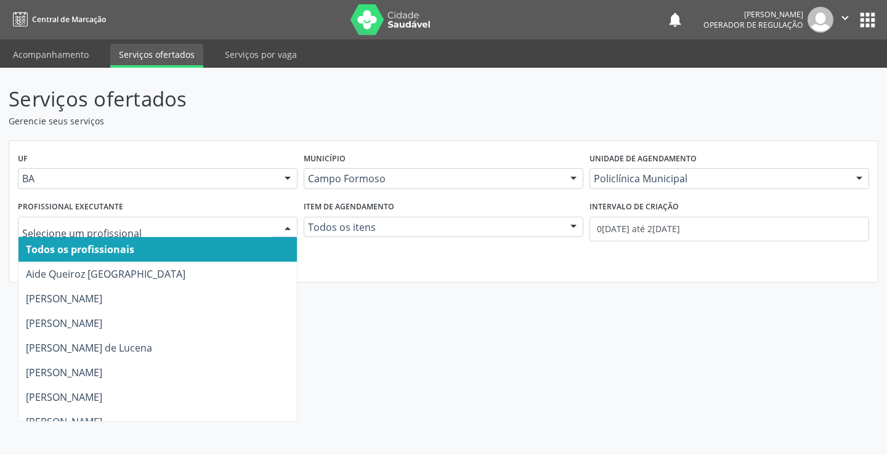
click at [142, 220] on div at bounding box center [158, 227] width 280 height 21
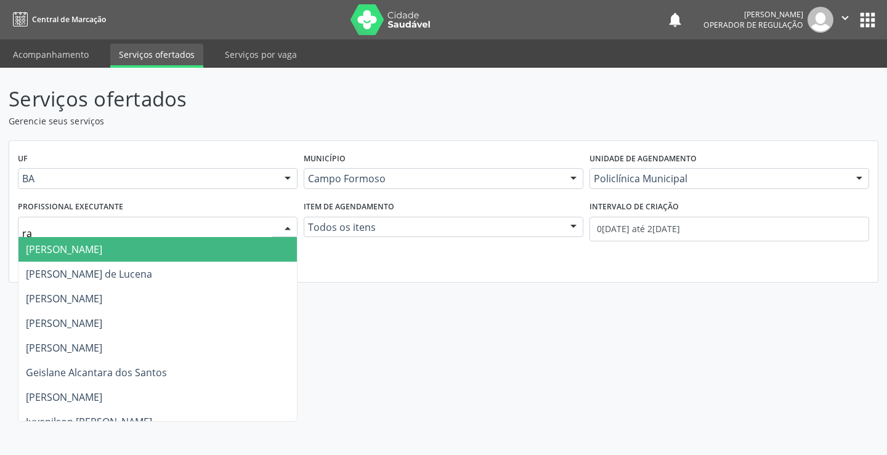
type input "ram"
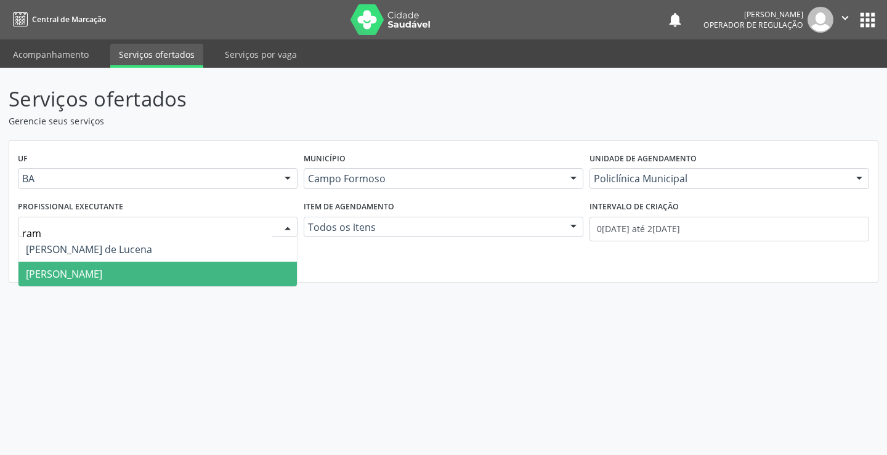
click at [146, 268] on span "[PERSON_NAME]" at bounding box center [157, 274] width 278 height 25
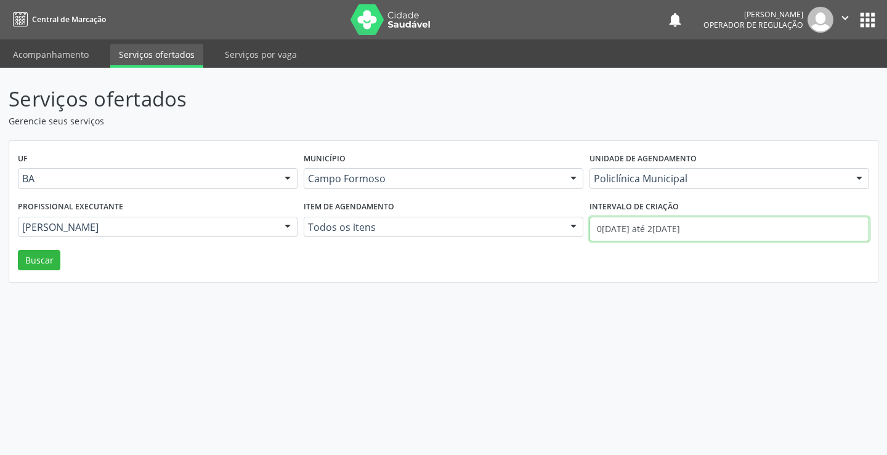
click at [671, 230] on input "0[DATE] até 2[DATE]" at bounding box center [730, 229] width 280 height 25
click at [49, 259] on button "Buscar" at bounding box center [39, 260] width 43 height 21
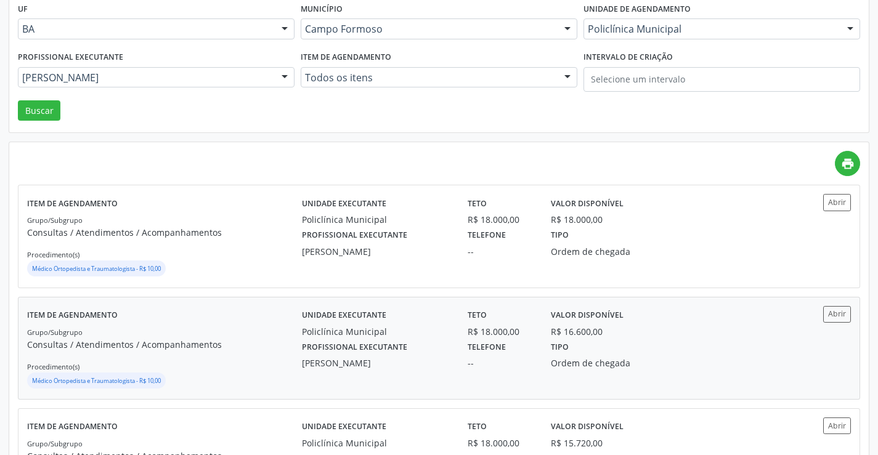
scroll to position [185, 0]
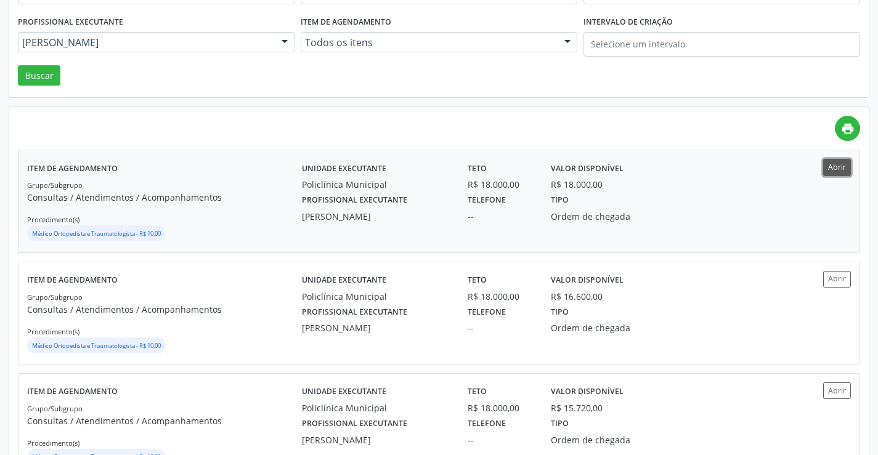
click at [829, 169] on button "Abrir" at bounding box center [837, 167] width 28 height 17
click at [821, 325] on div "Abrir" at bounding box center [816, 313] width 68 height 84
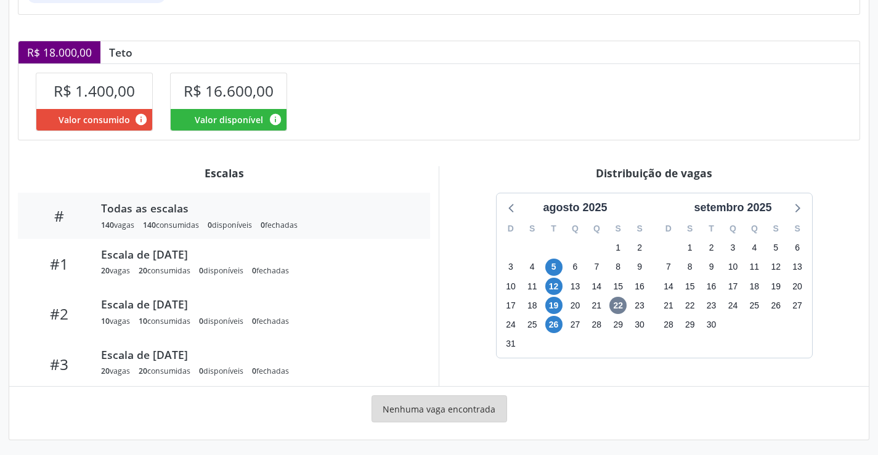
scroll to position [240, 0]
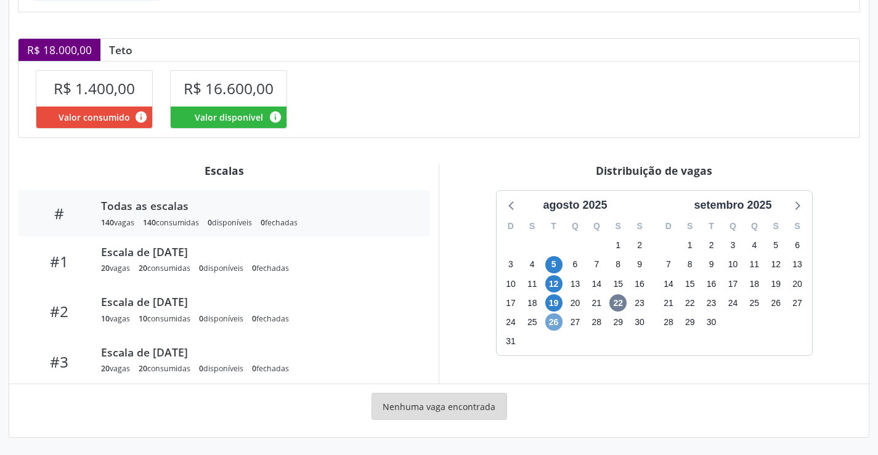
click at [557, 325] on span "26" at bounding box center [553, 322] width 17 height 17
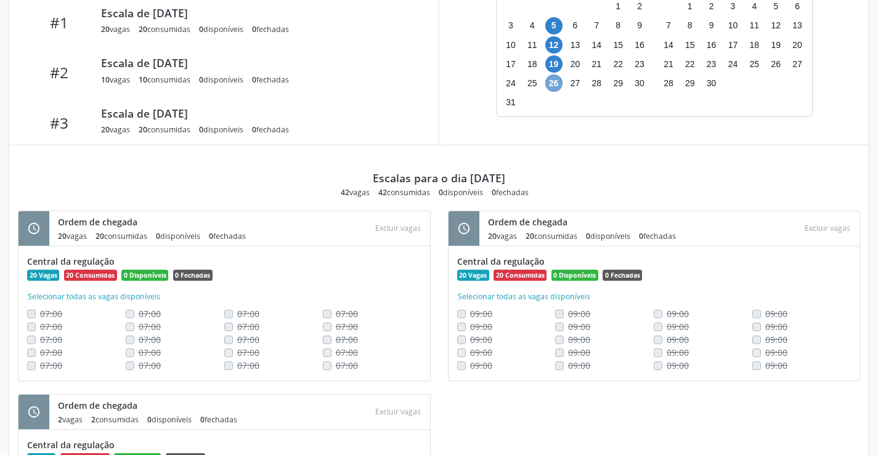
scroll to position [269, 0]
